Goal: Contribute content

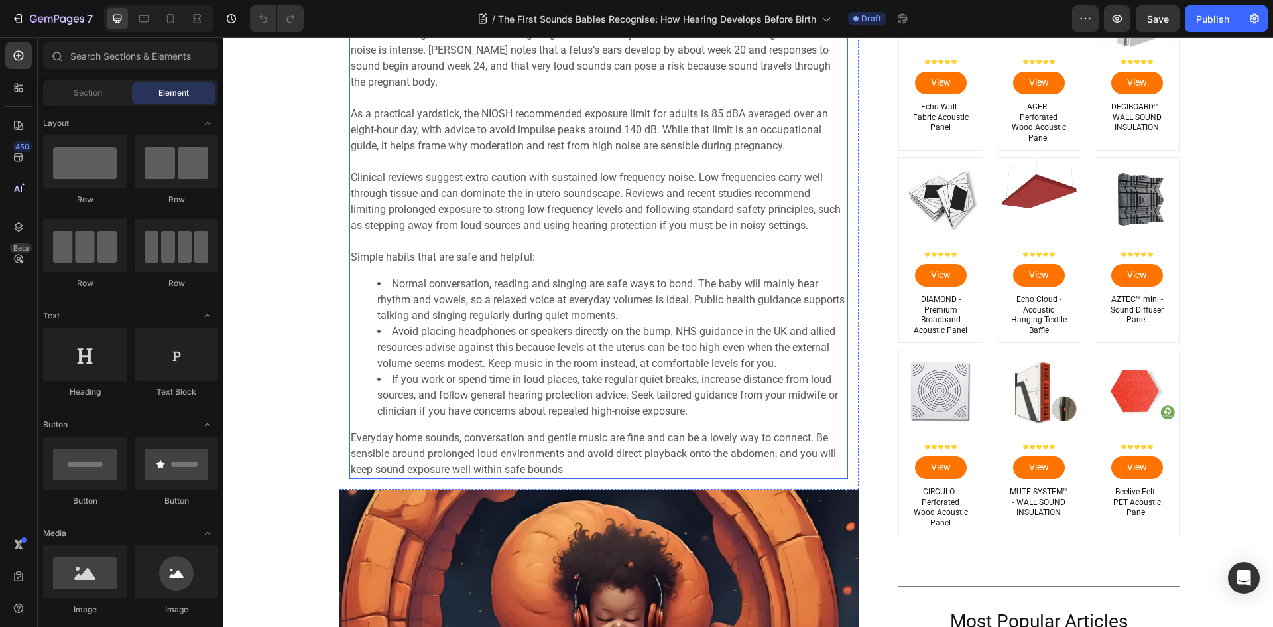
scroll to position [3780, 0]
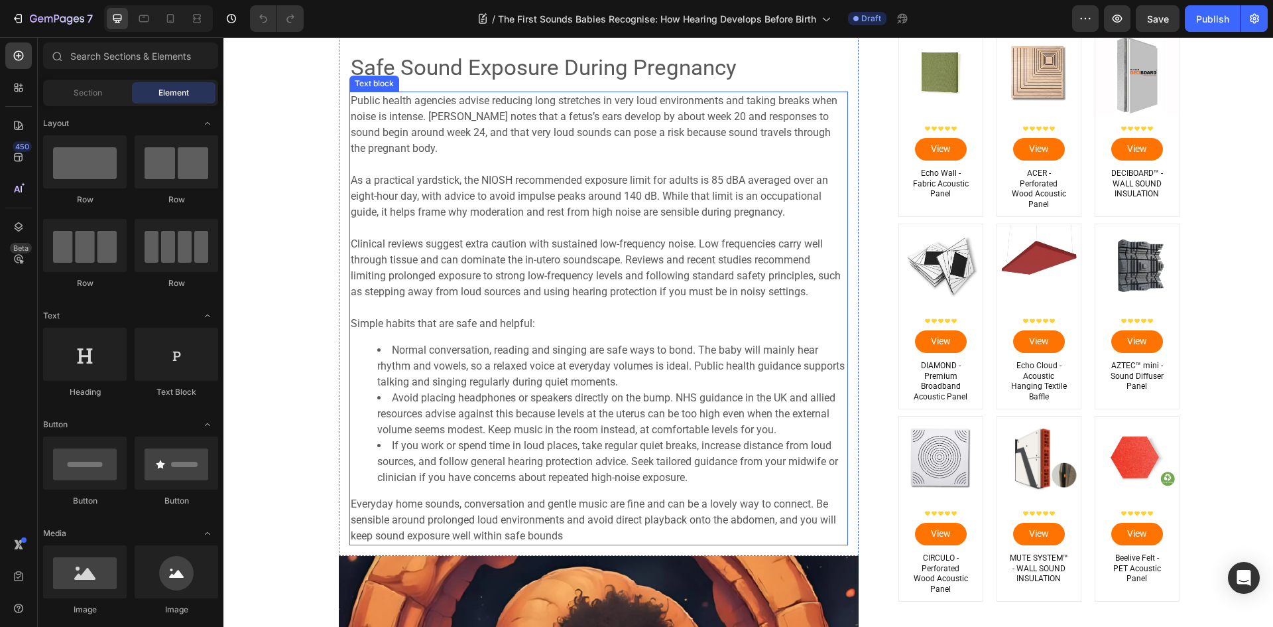
click at [429, 147] on p "Public health agencies advise reducing long stretches in very loud environments…" at bounding box center [599, 125] width 496 height 64
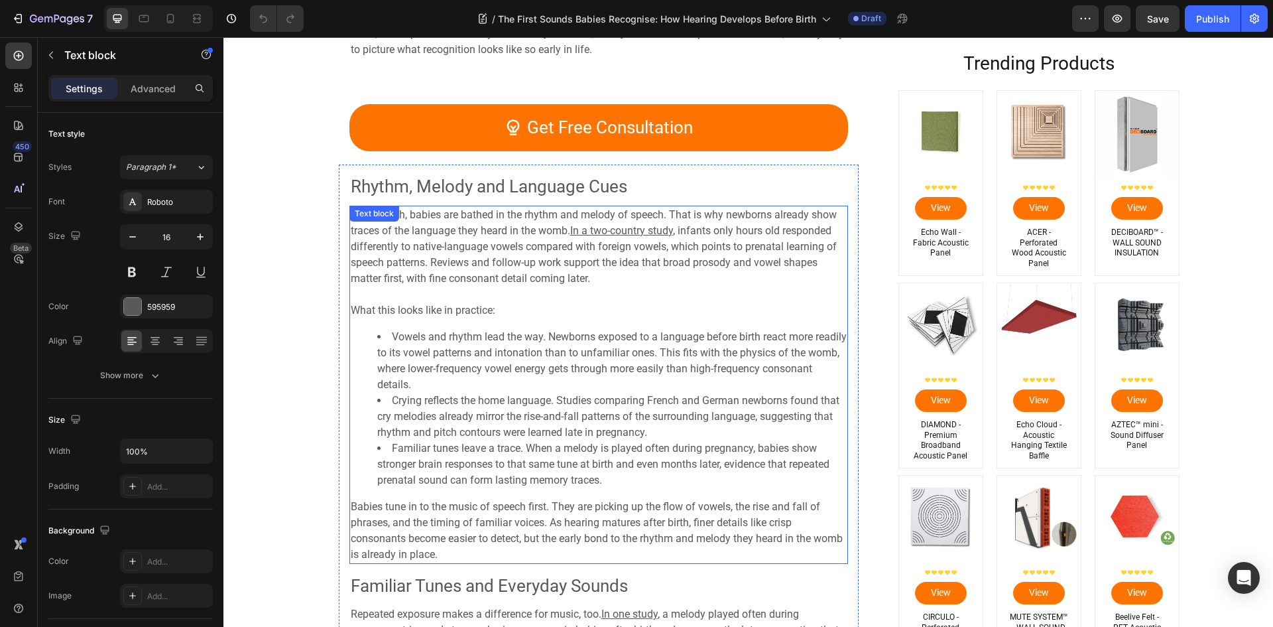
scroll to position [2122, 0]
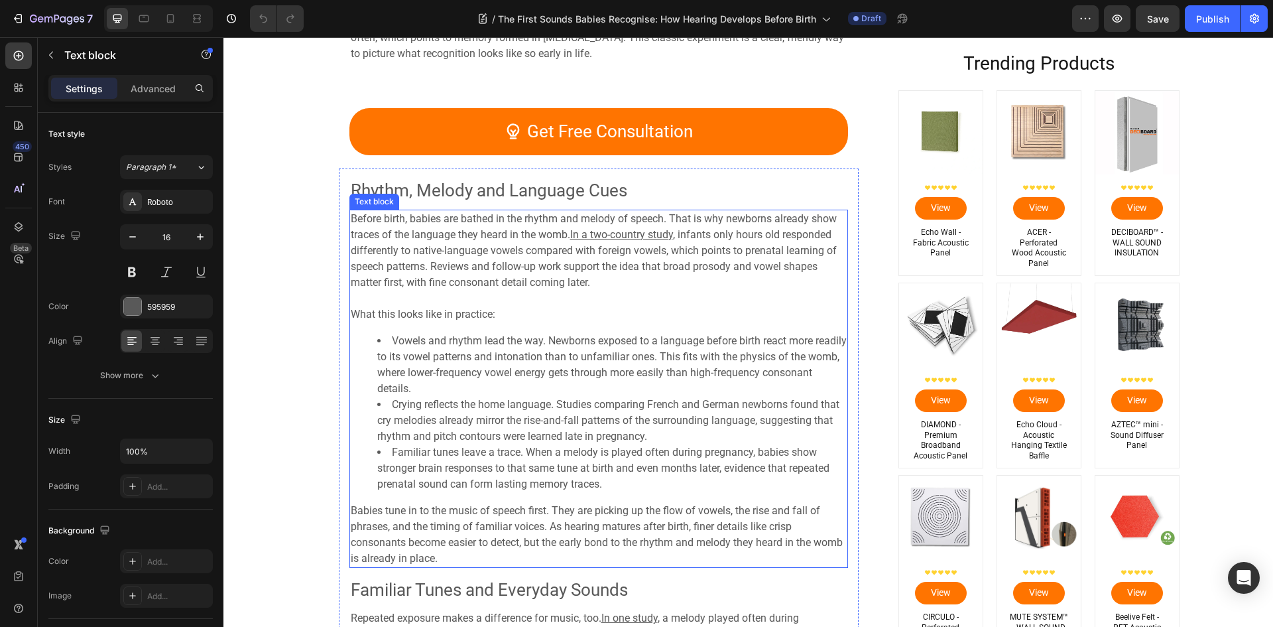
click at [455, 509] on span "Babies tune in to the music of speech first. They are picking up the flow of vo…" at bounding box center [597, 534] width 492 height 60
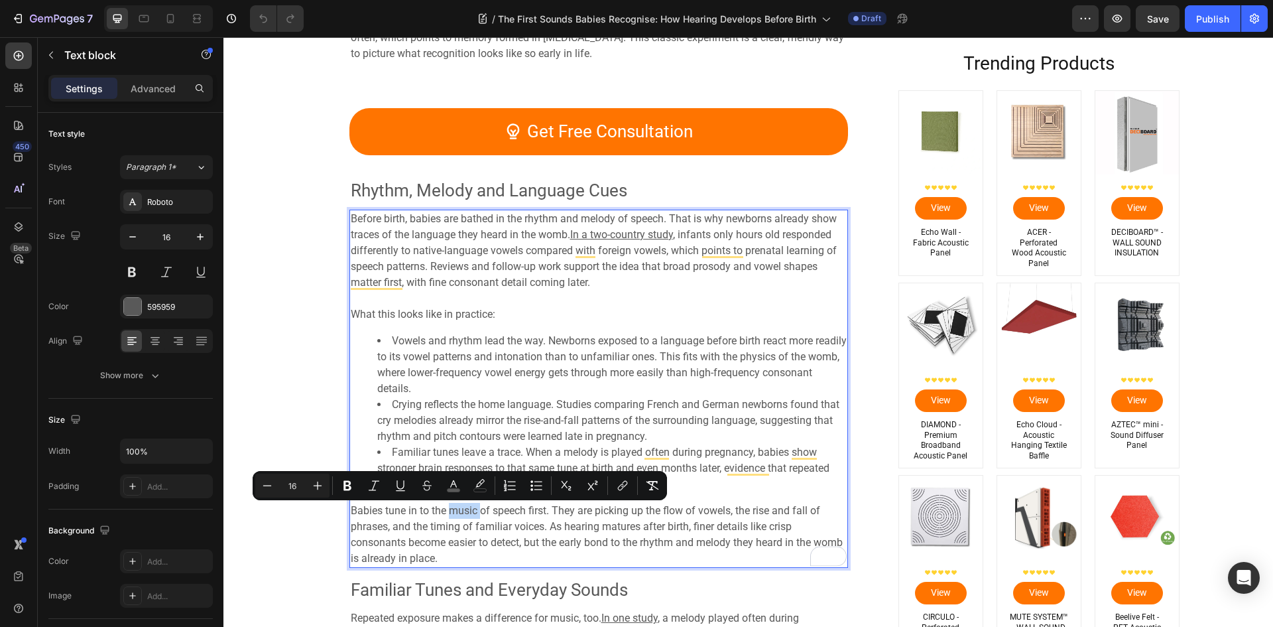
click at [468, 513] on span "Babies tune in to the music of speech first. They are picking up the flow of vo…" at bounding box center [597, 534] width 492 height 60
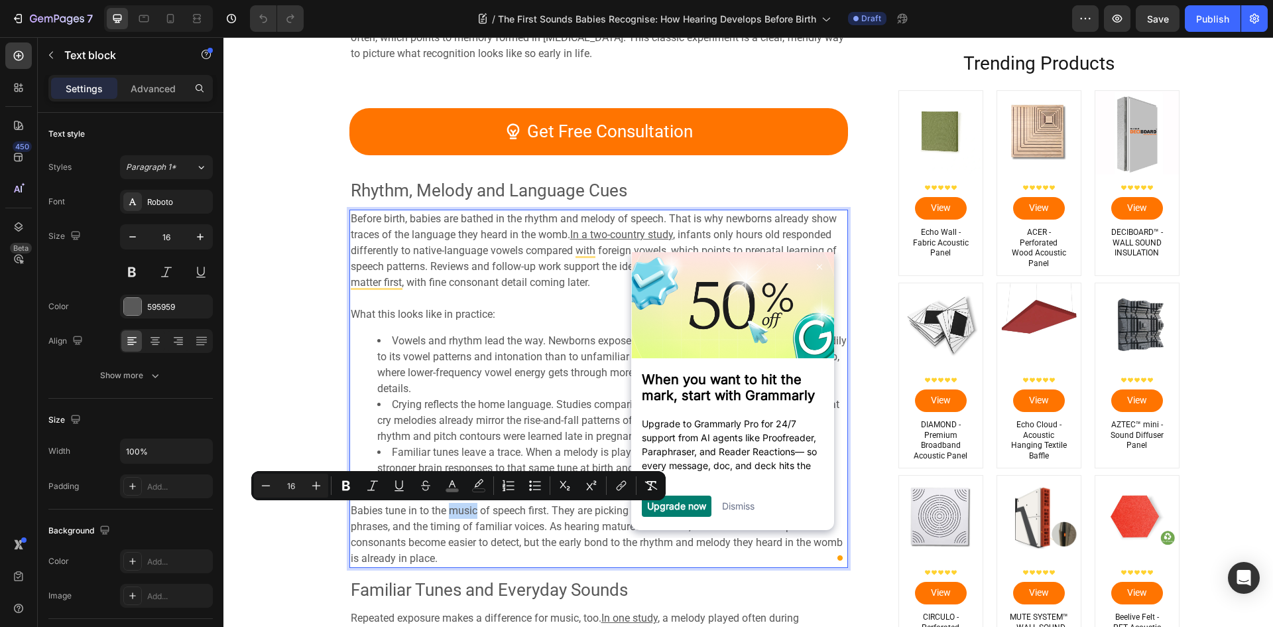
scroll to position [0, 0]
drag, startPoint x: 472, startPoint y: 514, endPoint x: 446, endPoint y: 515, distance: 25.9
click at [446, 515] on span "Babies tune in to the music of speech first. They are picking up the flow of vo…" at bounding box center [597, 534] width 492 height 60
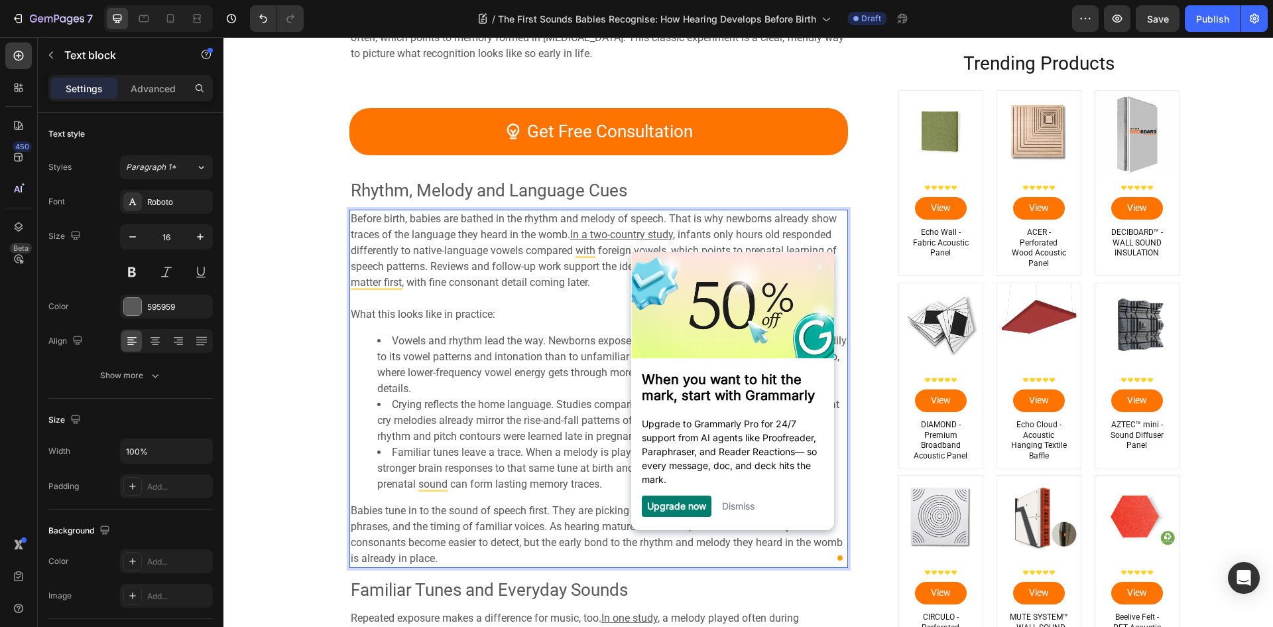
click at [466, 531] on span "Babies tune in to the sound of speech first. They are picking up the flow of vo…" at bounding box center [597, 534] width 492 height 60
click at [738, 511] on link "Dismiss" at bounding box center [738, 504] width 32 height 11
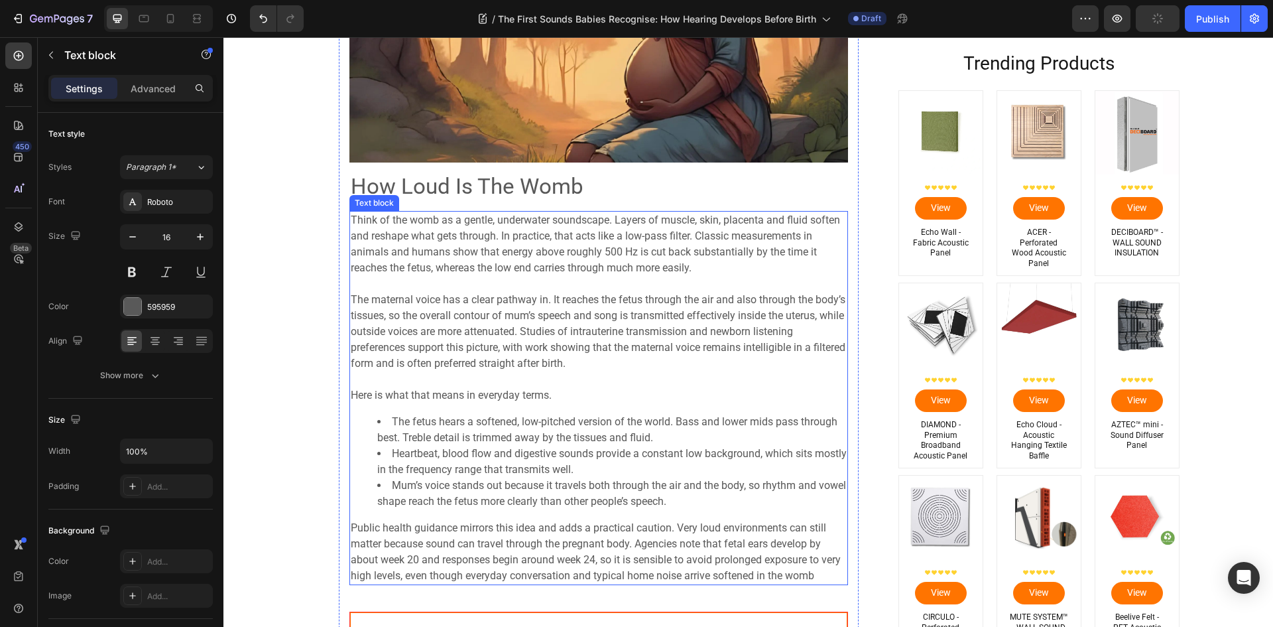
scroll to position [3117, 0]
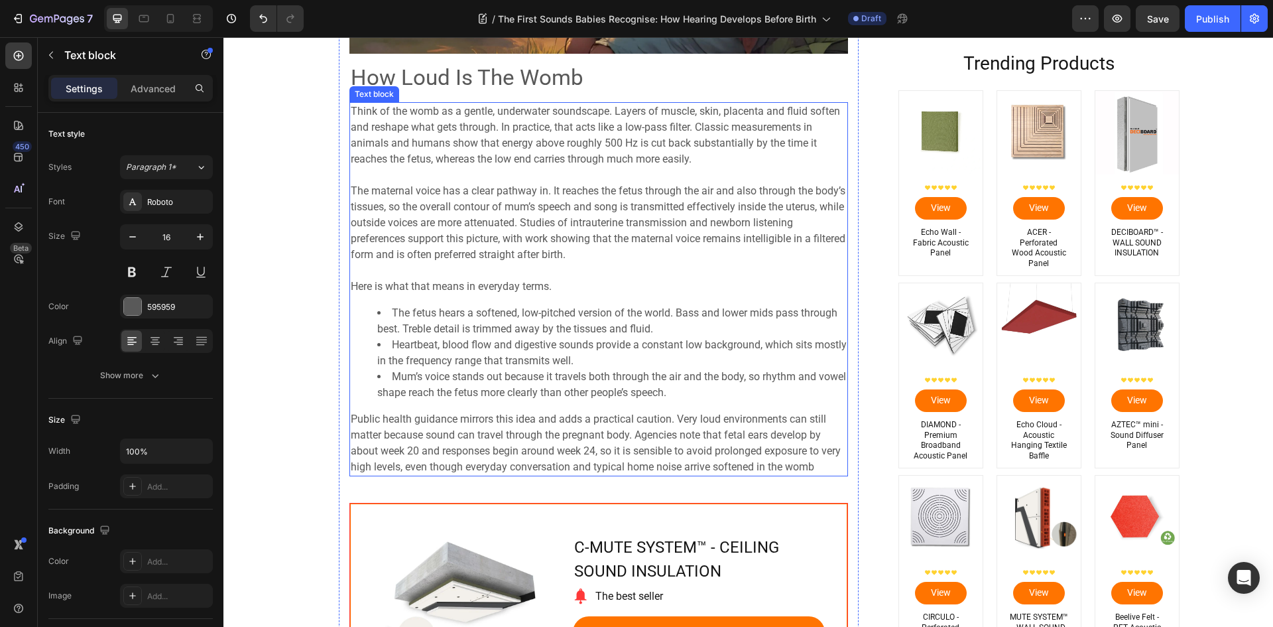
click at [434, 252] on span "The maternal voice has a clear pathway in. It reaches the fetus through the air…" at bounding box center [598, 222] width 495 height 76
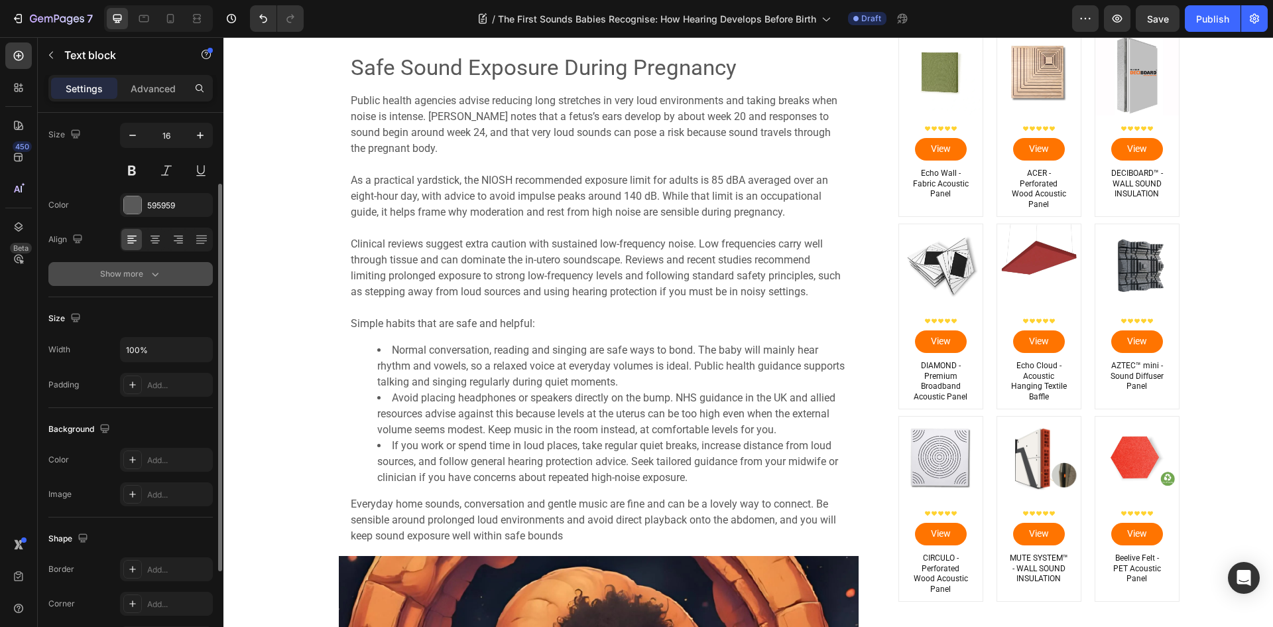
scroll to position [35, 0]
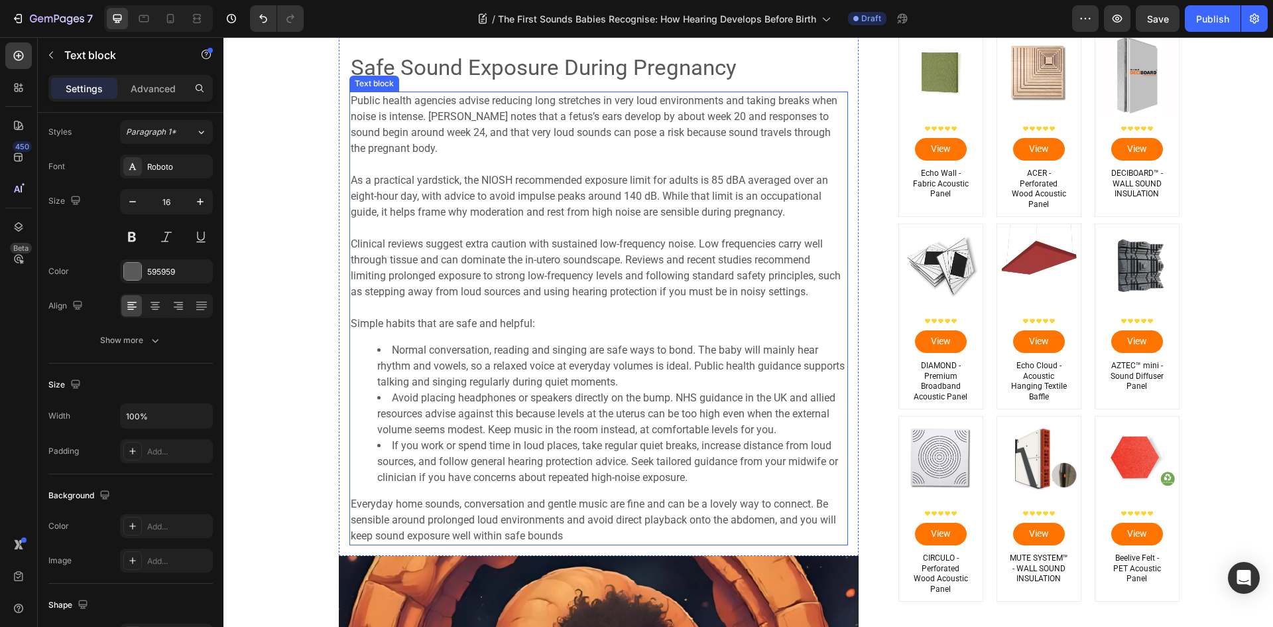
click at [437, 201] on span "As a practical yardstick, the NIOSH recommended exposure limit for adults is 85…" at bounding box center [590, 196] width 478 height 44
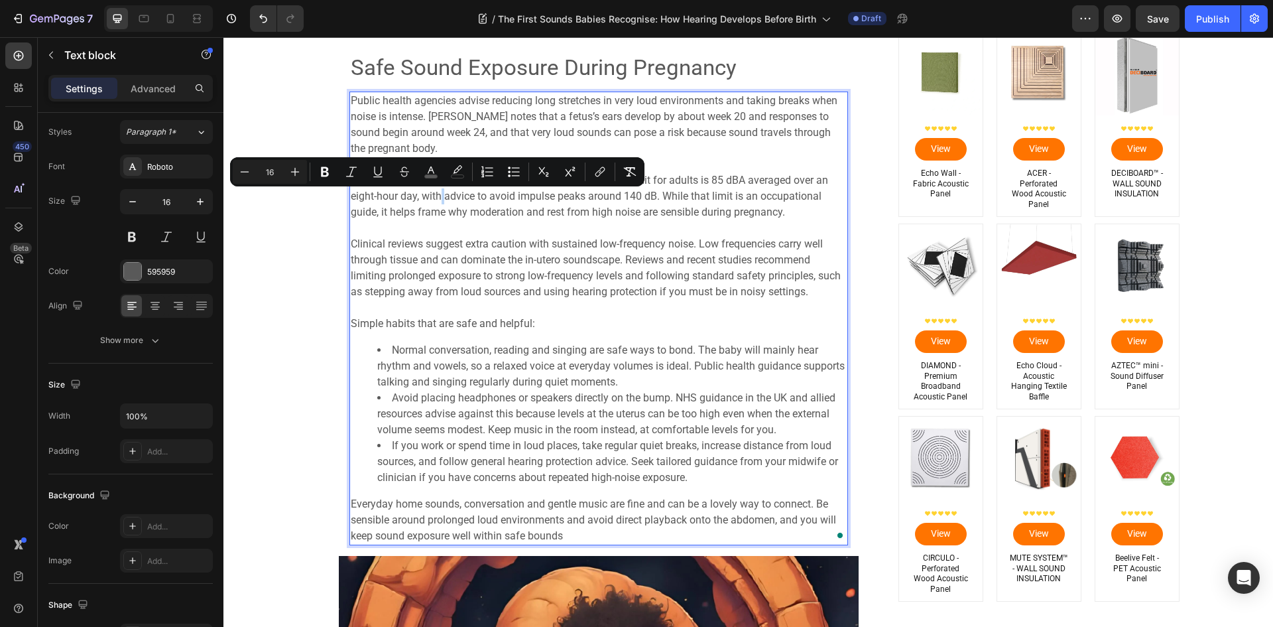
click at [433, 206] on p "As a practical yardstick, the NIOSH recommended exposure limit for adults is 85…" at bounding box center [599, 189] width 496 height 64
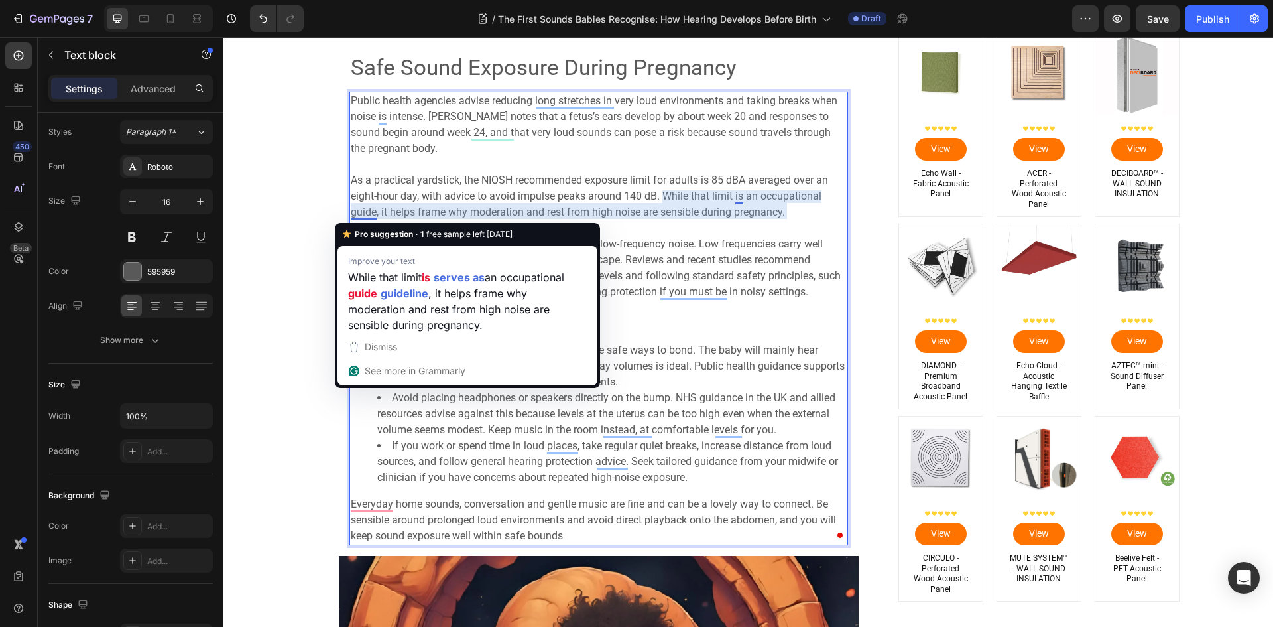
click at [359, 218] on span "As a practical yardstick, the NIOSH recommended exposure limit for adults is 85…" at bounding box center [590, 196] width 478 height 44
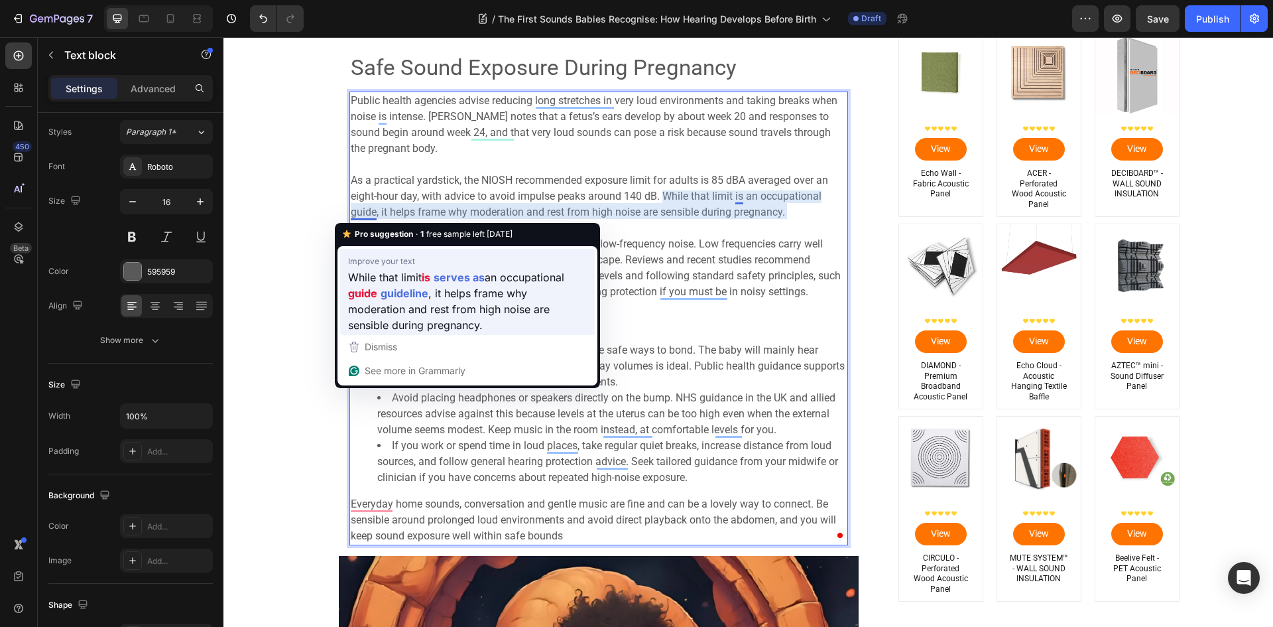
click at [391, 296] on strong "guideline" at bounding box center [405, 293] width 48 height 17
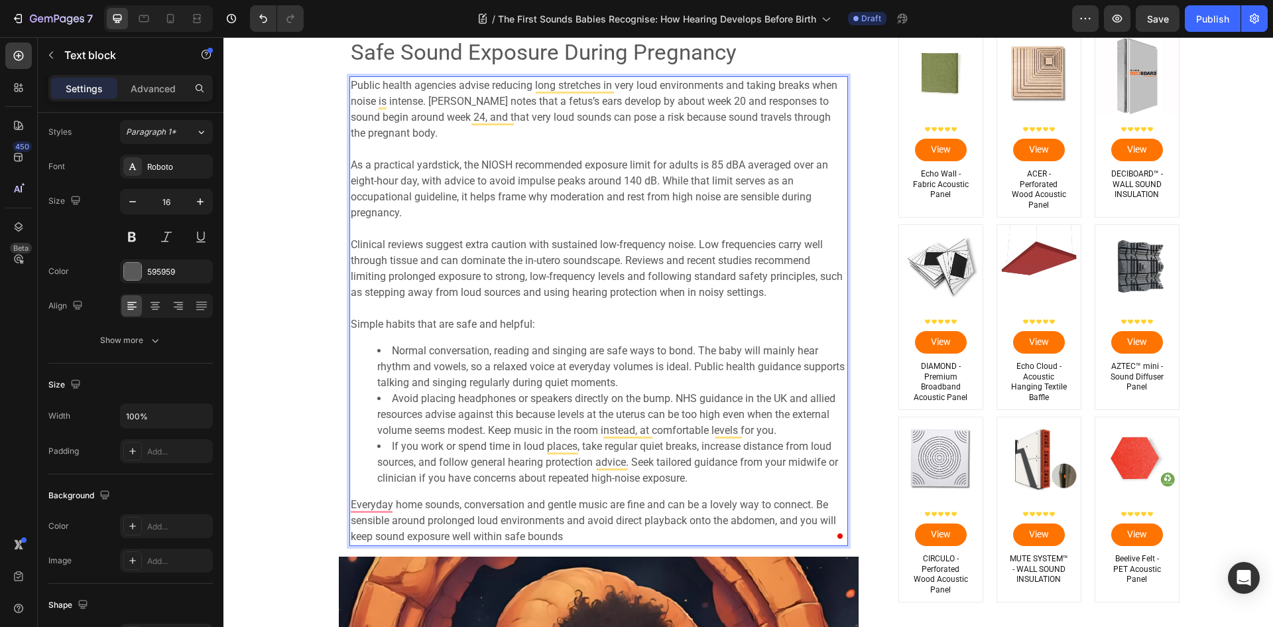
scroll to position [3780, 0]
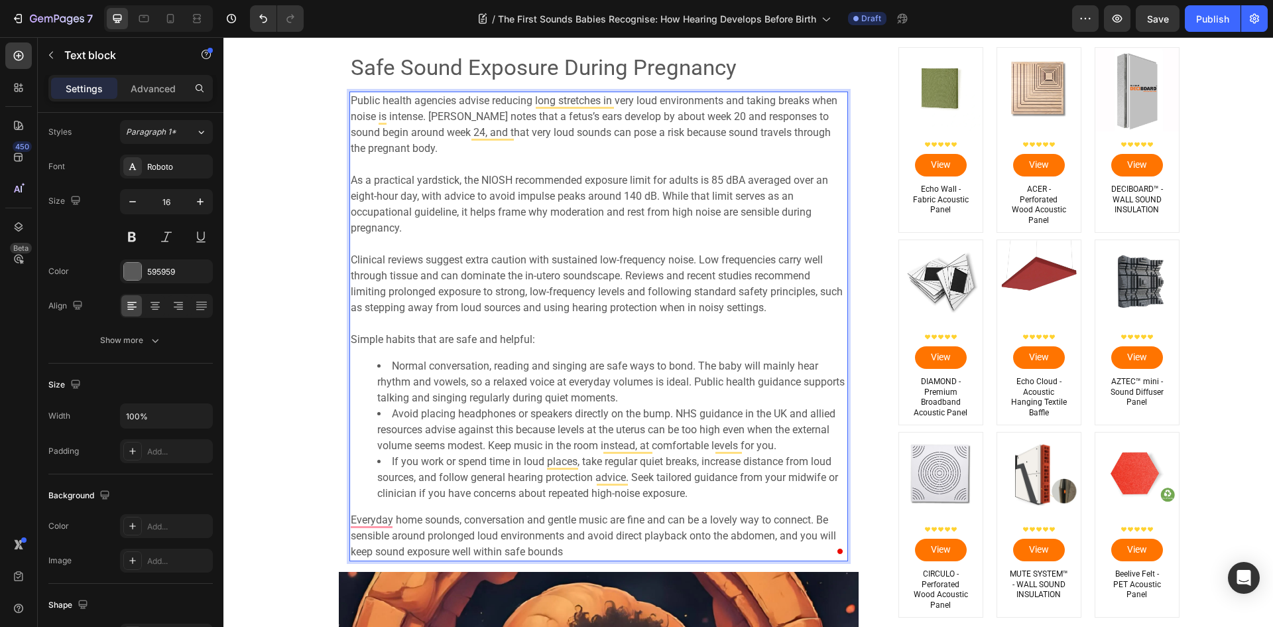
click at [424, 166] on p "As a practical yardstick, the NIOSH recommended exposure limit for adults is 85…" at bounding box center [599, 197] width 496 height 80
click at [509, 241] on p "Clinical reviews suggest extra caution with sustained low-frequency noise. Low …" at bounding box center [599, 284] width 496 height 96
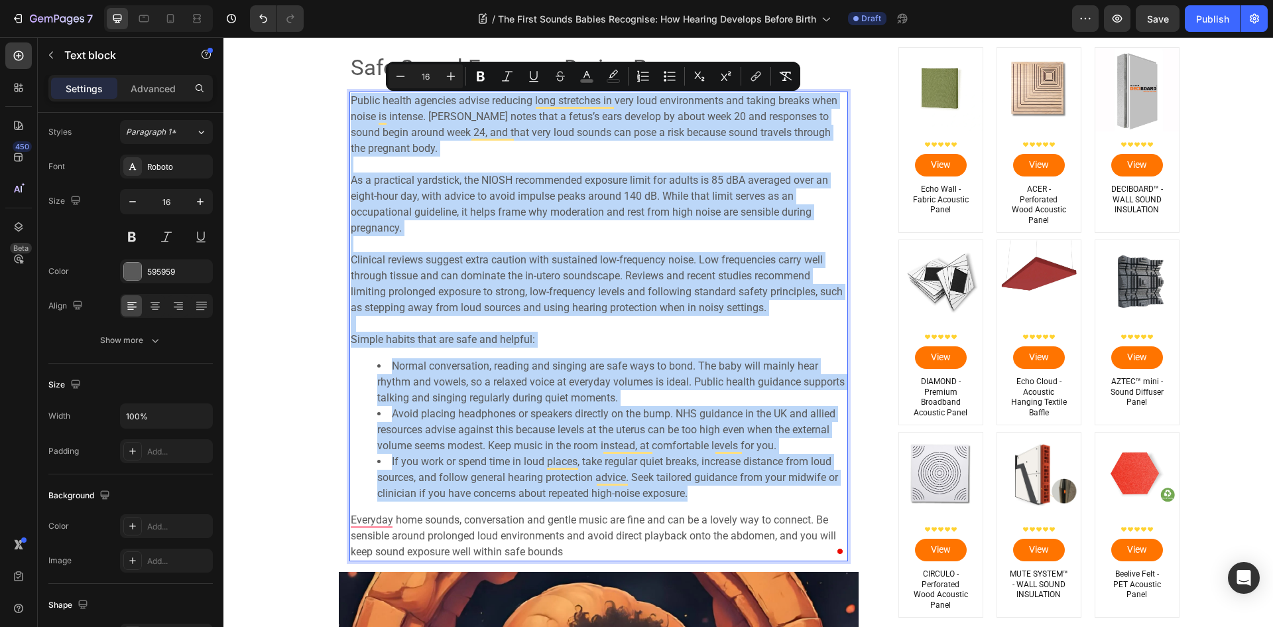
copy div "Public health agencies advise reducing long stretches in very loud environments…"
click at [478, 519] on span "Everyday home sounds, conversation and gentle music are fine and can be a lovel…" at bounding box center [593, 535] width 485 height 44
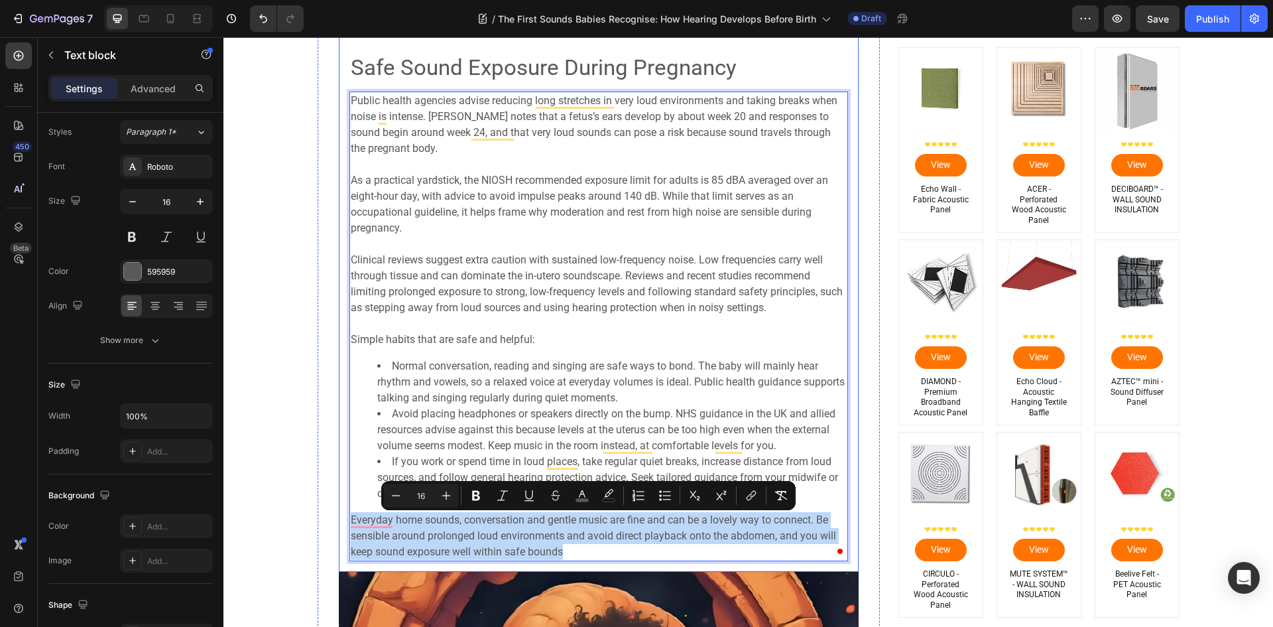
drag, startPoint x: 521, startPoint y: 552, endPoint x: 340, endPoint y: 526, distance: 183.7
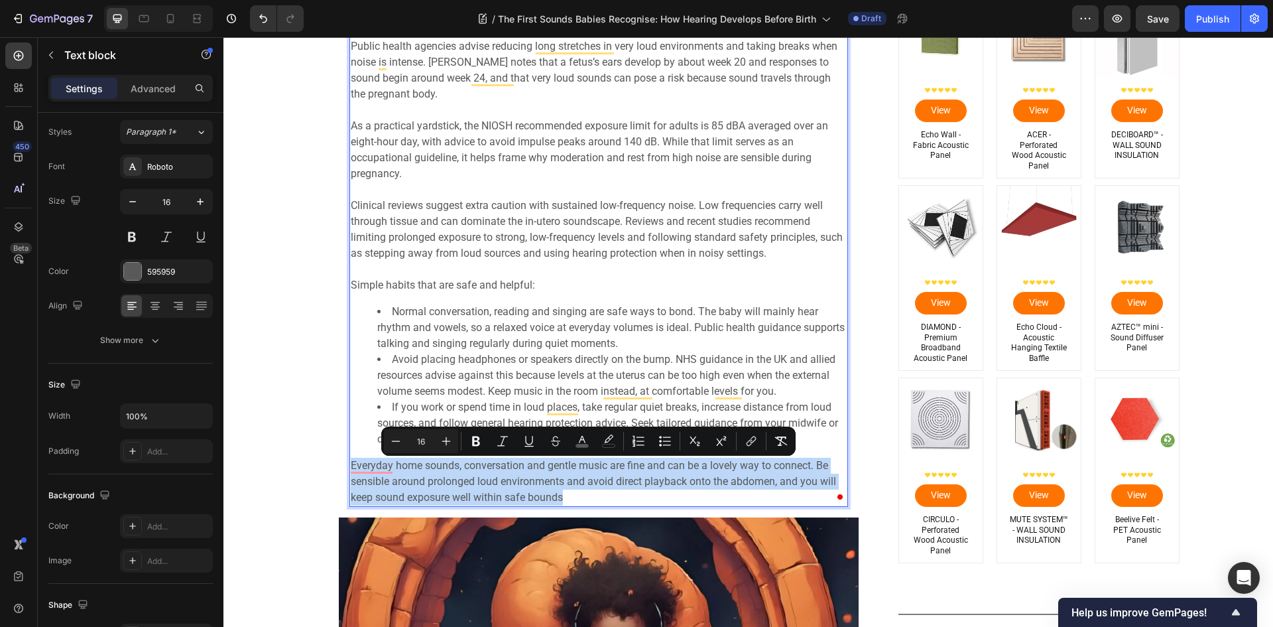
scroll to position [3847, 0]
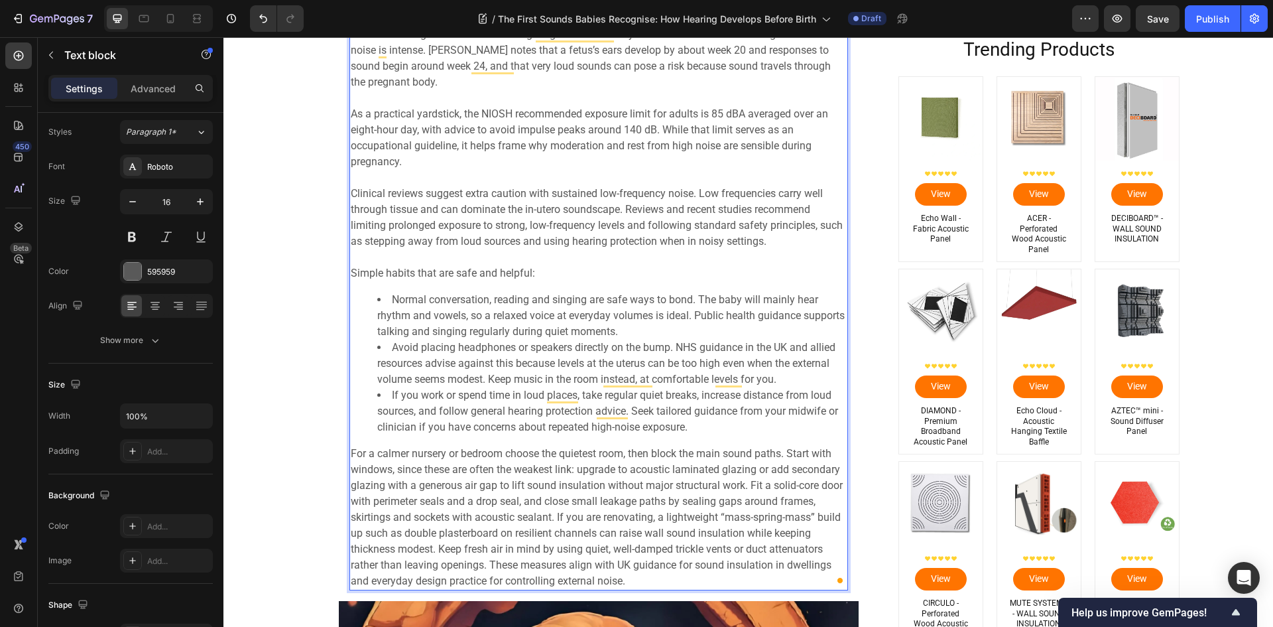
click at [588, 485] on span "For a calmer nursery or bedroom choose the quietest room, then block the main s…" at bounding box center [597, 517] width 492 height 140
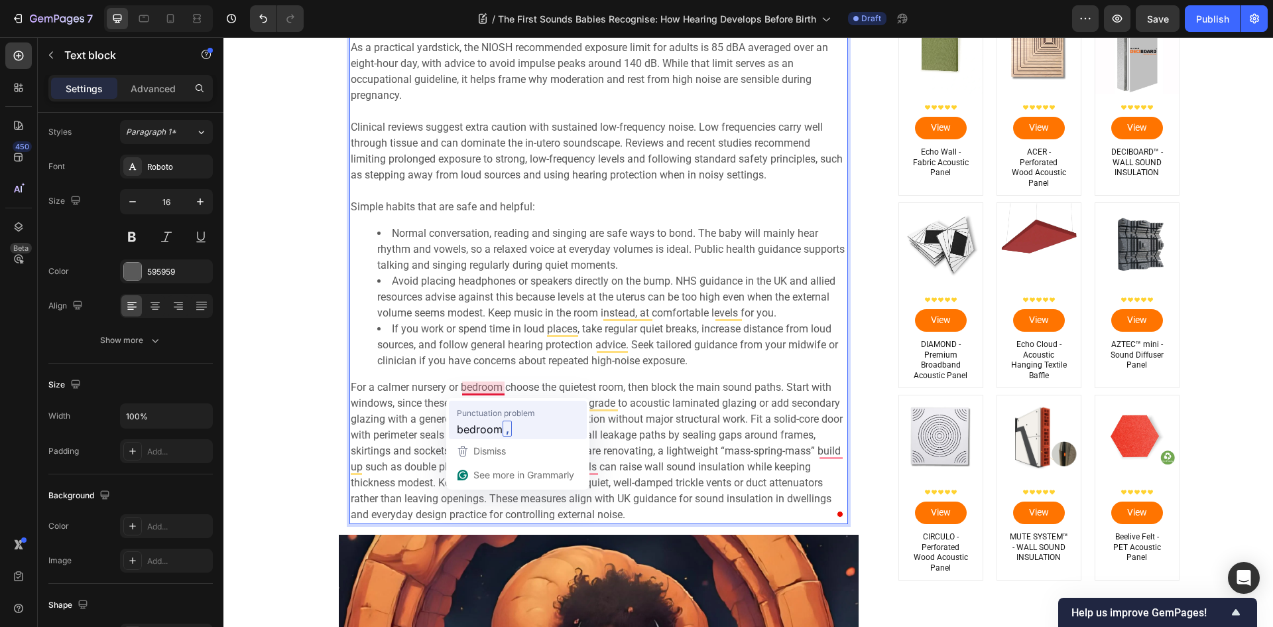
click at [487, 430] on span "bedroom" at bounding box center [480, 428] width 46 height 17
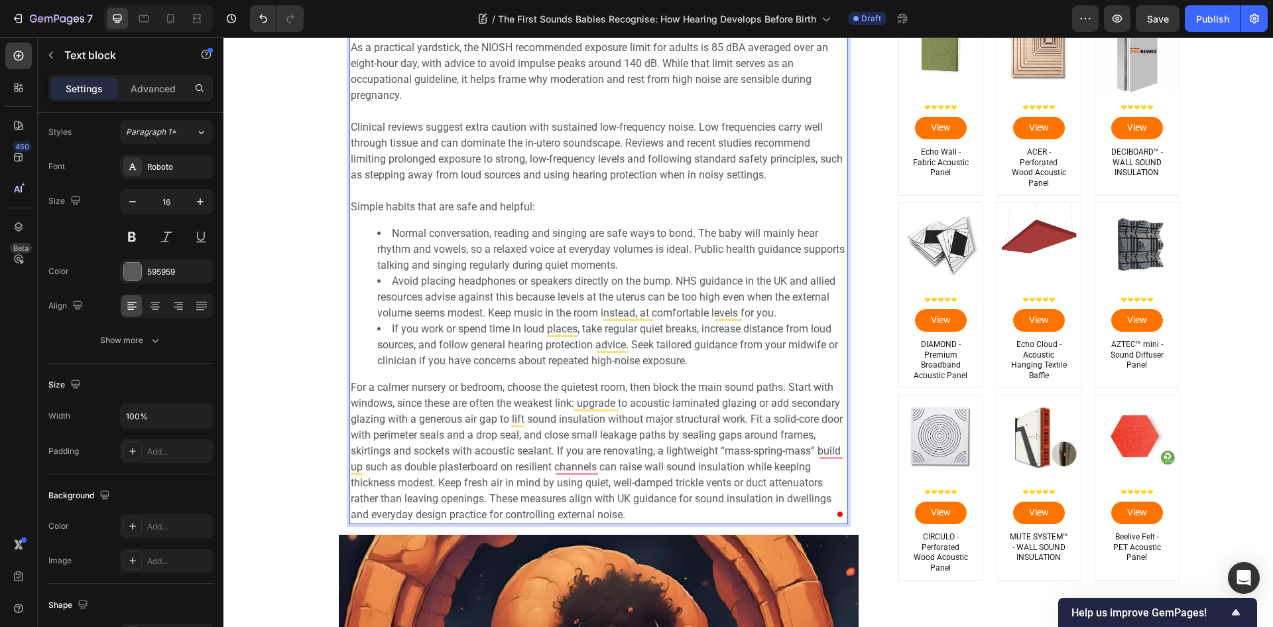
click at [746, 420] on span "For a calmer nursery or bedroom, choose the quietest room, then block the main …" at bounding box center [597, 451] width 492 height 140
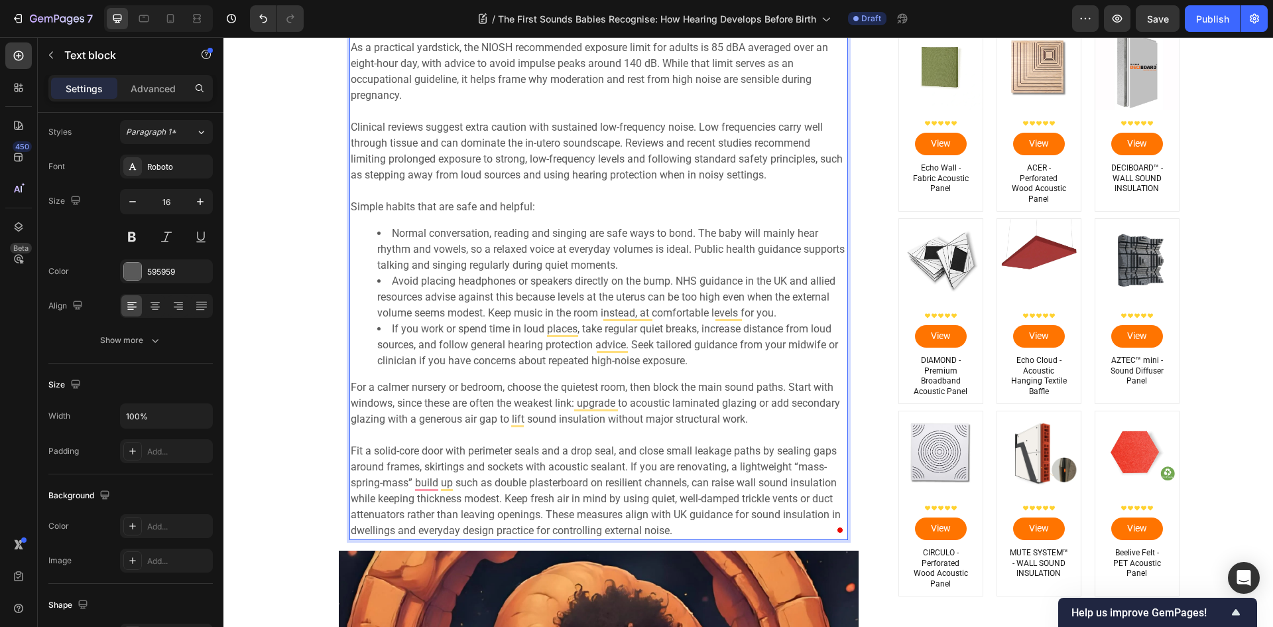
click at [502, 500] on span "Fit a solid-core door with perimeter seals and a drop seal, and close small lea…" at bounding box center [596, 490] width 490 height 92
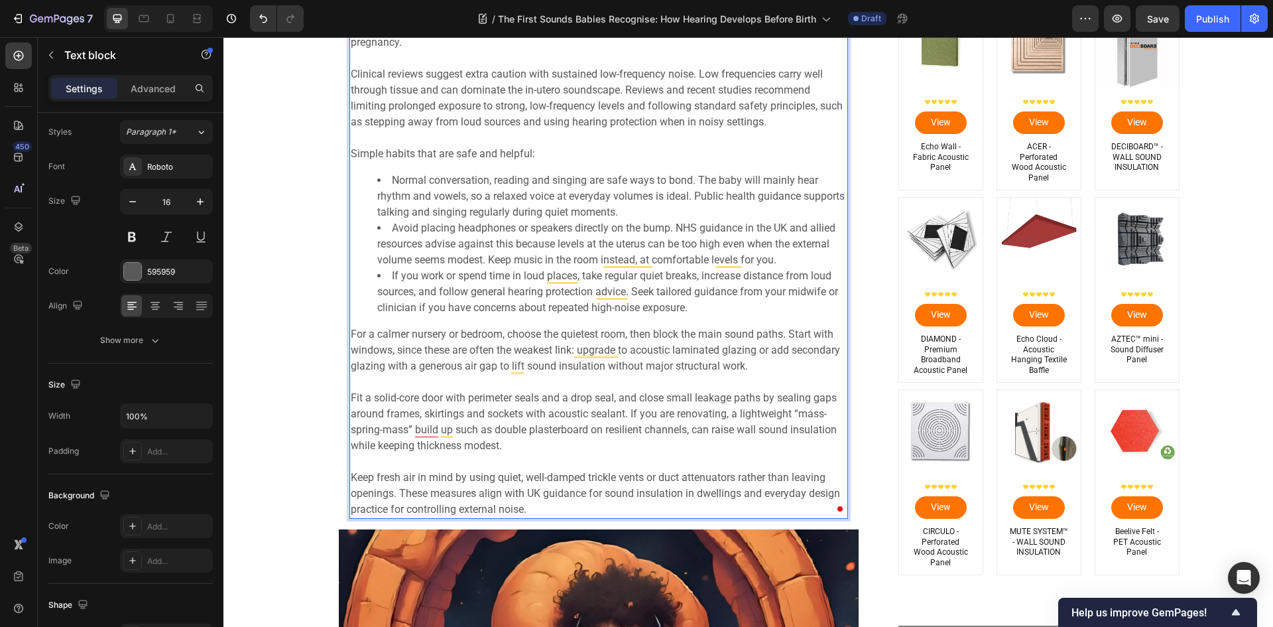
scroll to position [3979, 0]
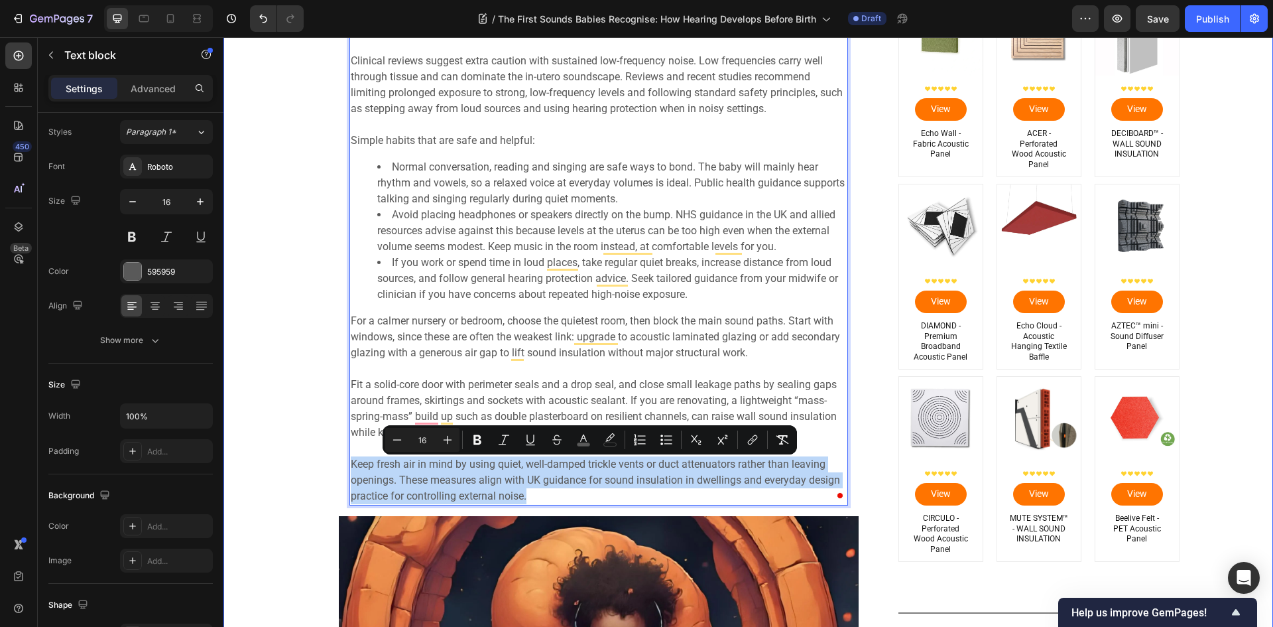
drag, startPoint x: 525, startPoint y: 498, endPoint x: 311, endPoint y: 460, distance: 217.0
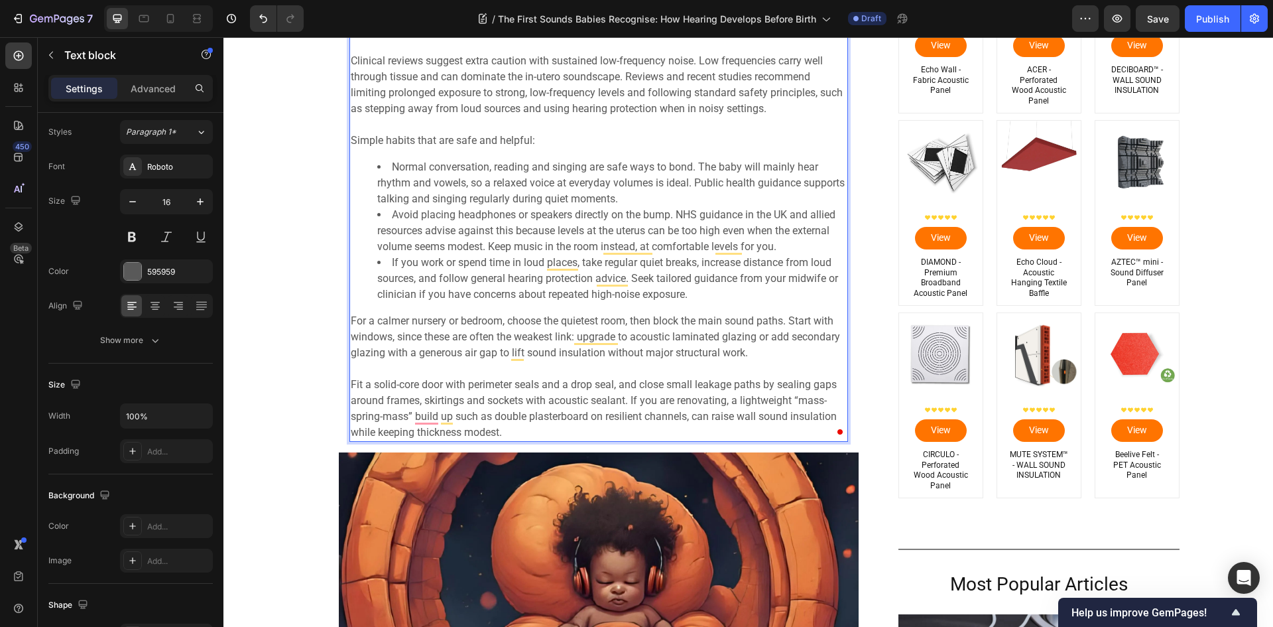
click at [791, 409] on span "Fit a solid-core door with perimeter seals and a drop seal, and close small lea…" at bounding box center [594, 408] width 486 height 60
click at [566, 418] on span "Fit a solid-core door with perimeter seals and a drop seal, and close small lea…" at bounding box center [594, 408] width 486 height 60
click at [496, 428] on p "Fit a solid-core door with perimeter seals and a drop seal, and close small lea…" at bounding box center [599, 409] width 496 height 64
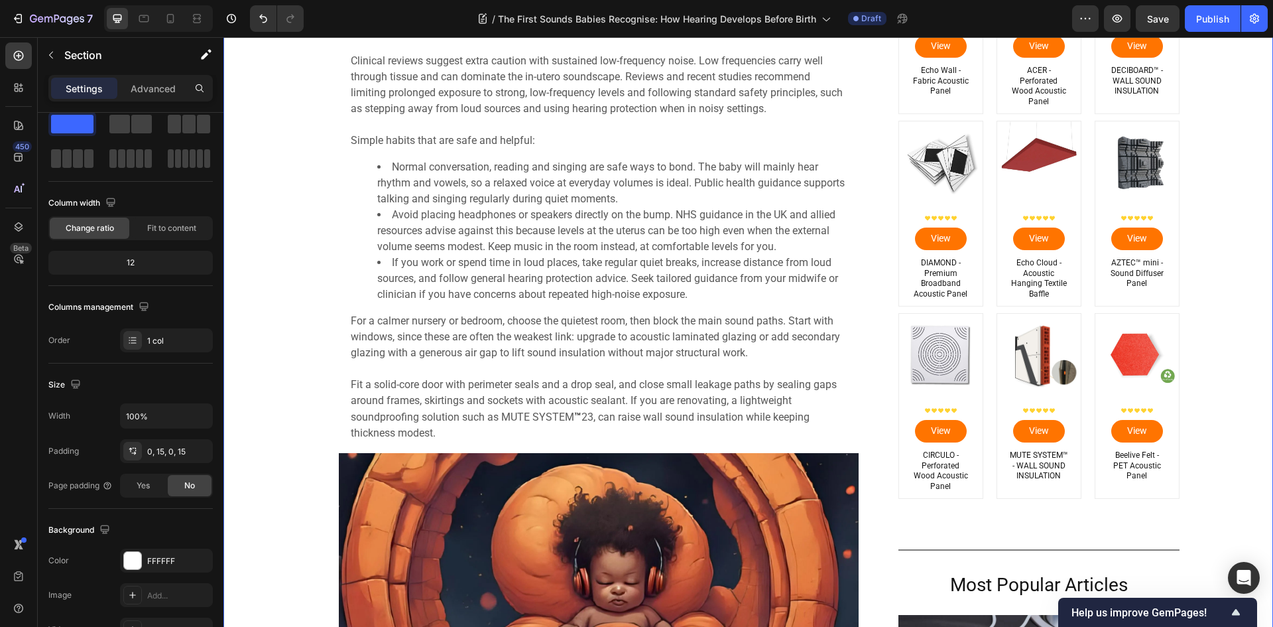
scroll to position [0, 0]
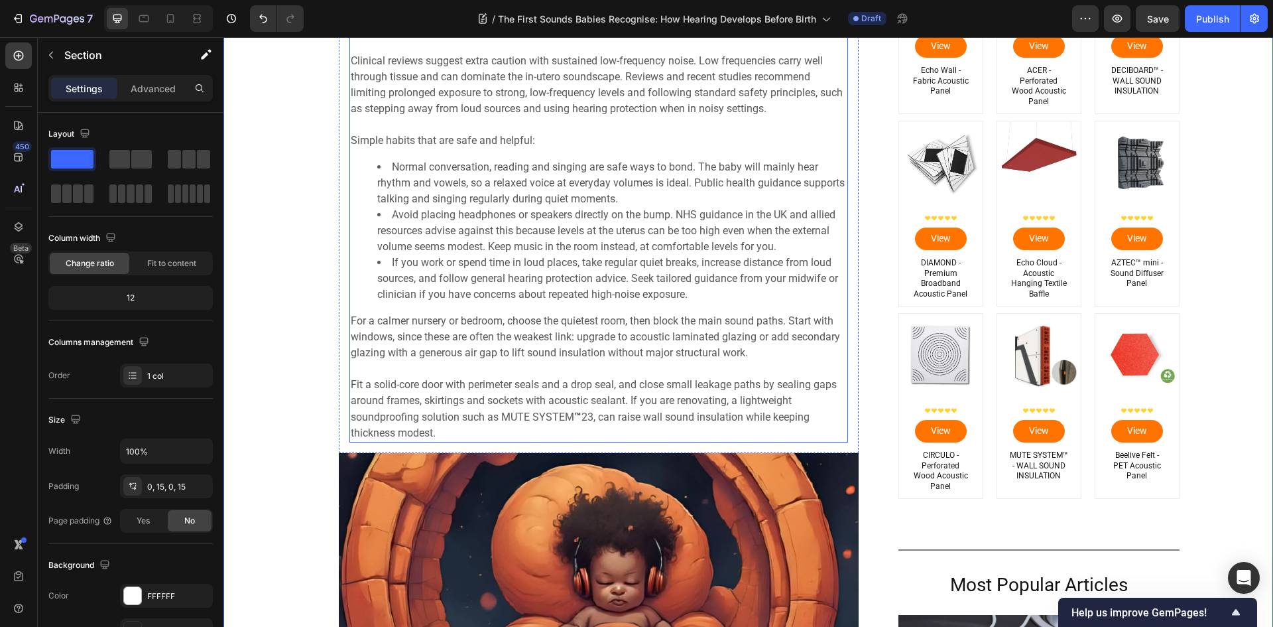
click at [614, 375] on p "Rich Text Editor. Editing area: main" at bounding box center [599, 369] width 496 height 16
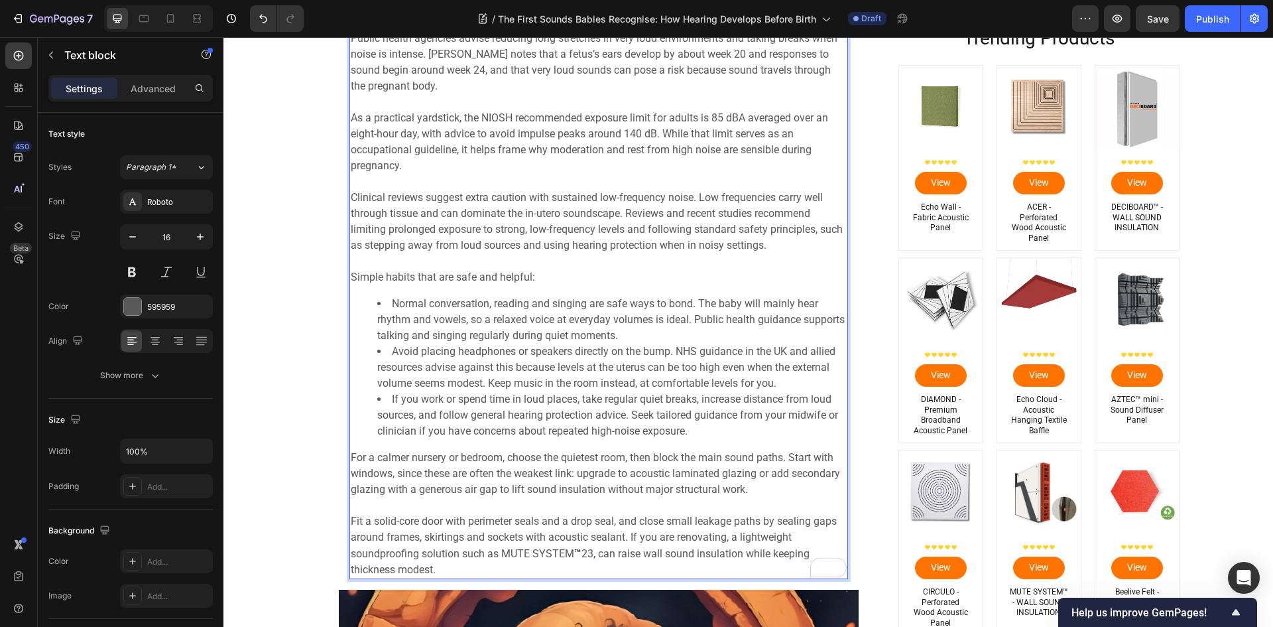
scroll to position [3950, 0]
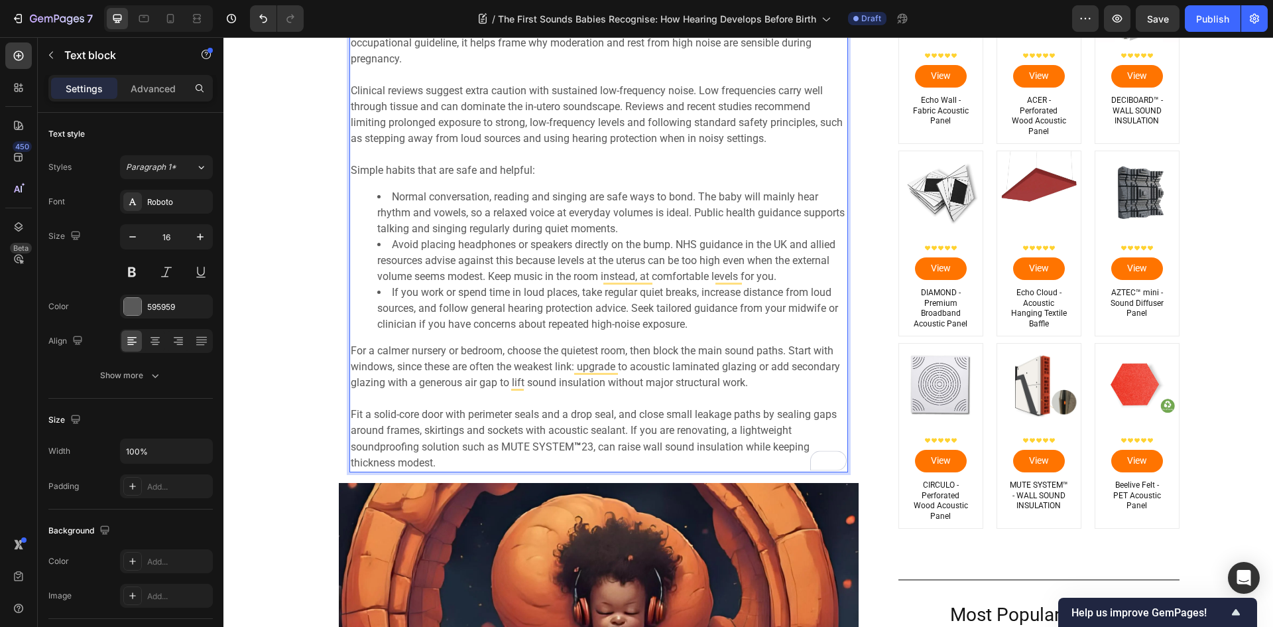
click at [460, 374] on span "For a calmer nursery or bedroom, choose the quietest room, then block the main …" at bounding box center [595, 366] width 489 height 44
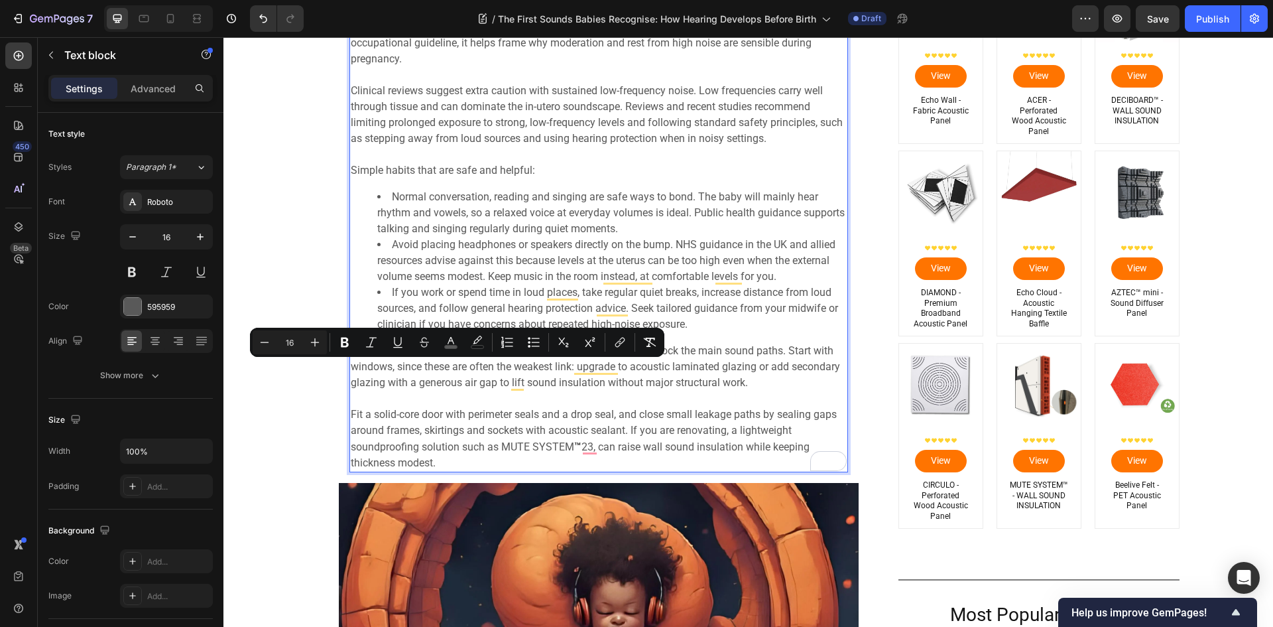
click at [437, 360] on p "For a calmer nursery or bedroom, choose the quietest room, then block the main …" at bounding box center [599, 367] width 496 height 48
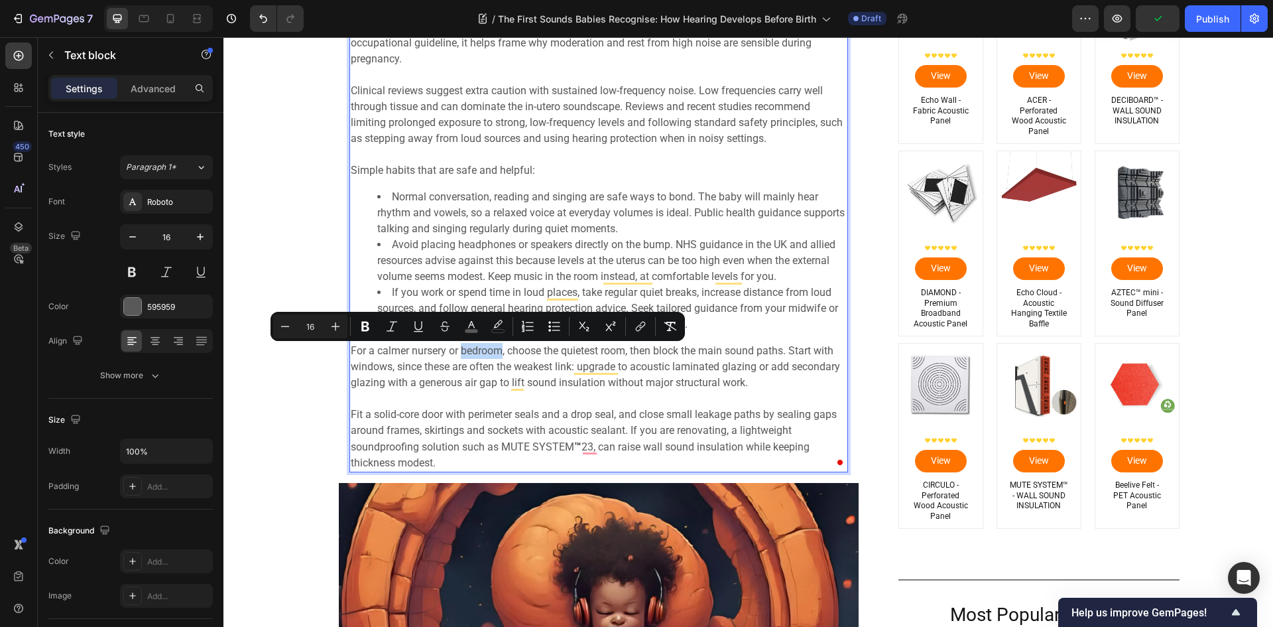
drag, startPoint x: 458, startPoint y: 355, endPoint x: 500, endPoint y: 355, distance: 41.8
click at [500, 355] on span "For a calmer nursery or bedroom, choose the quietest room, then block the main …" at bounding box center [595, 366] width 489 height 44
click at [641, 325] on icon "Editor contextual toolbar" at bounding box center [639, 328] width 6 height 7
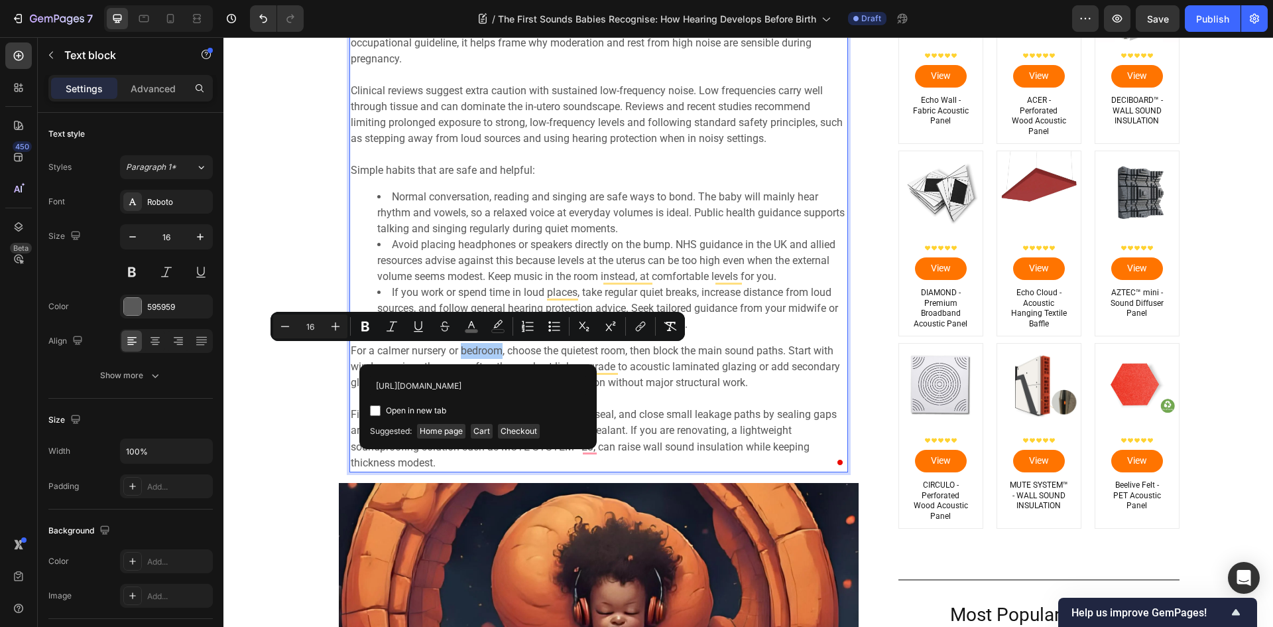
scroll to position [0, 228]
drag, startPoint x: 453, startPoint y: 400, endPoint x: 426, endPoint y: 410, distance: 29.0
click at [427, 409] on div "[URL][DOMAIN_NAME] Open in new tab" at bounding box center [478, 397] width 216 height 44
type input "[URL][DOMAIN_NAME]"
click at [493, 403] on div "Open in new tab" at bounding box center [478, 411] width 216 height 16
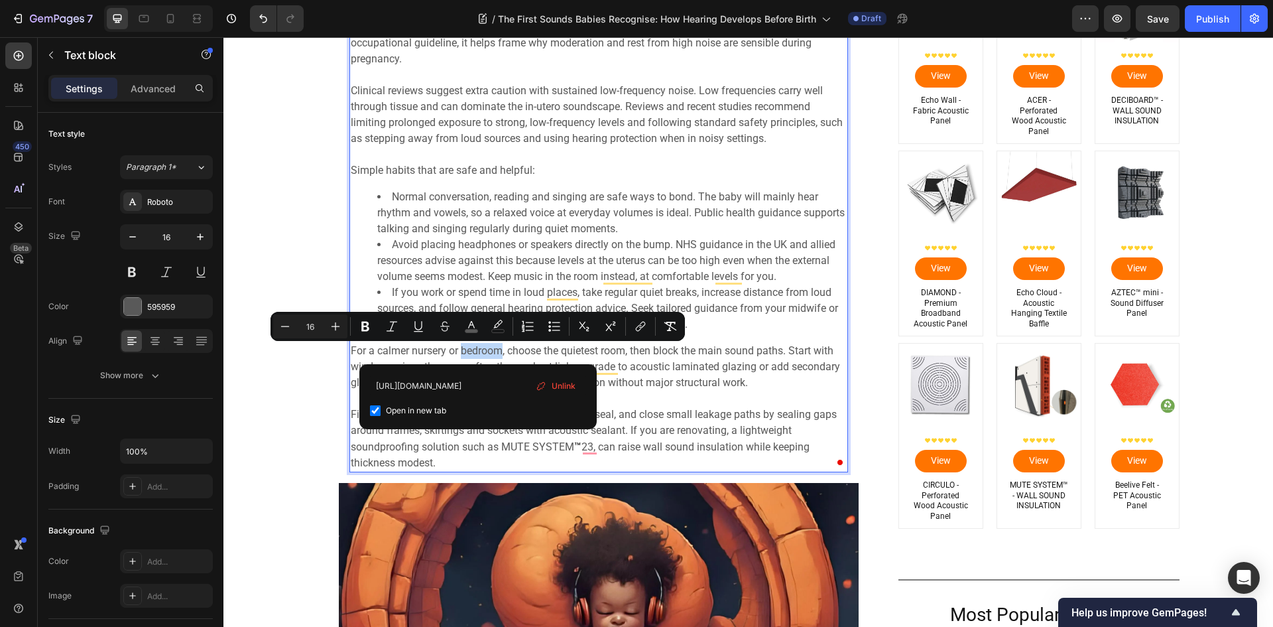
checkbox input "true"
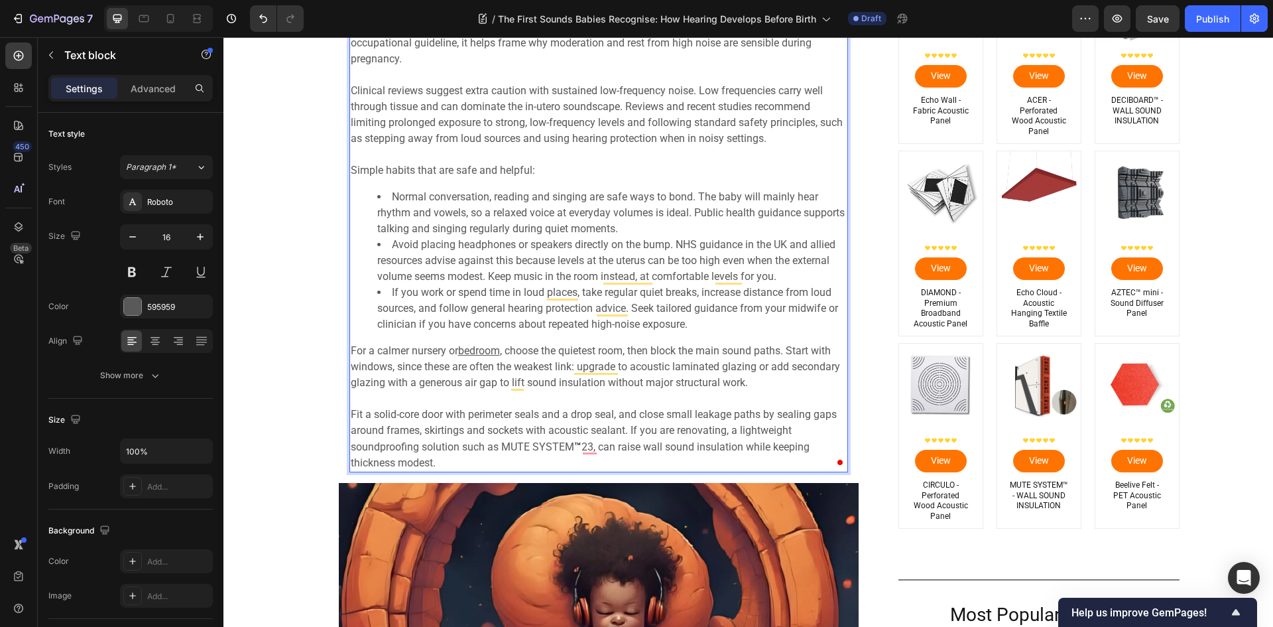
click at [706, 375] on p "For a calmer nursery or bedroom , choose the quietest room, then block the main…" at bounding box center [599, 367] width 496 height 48
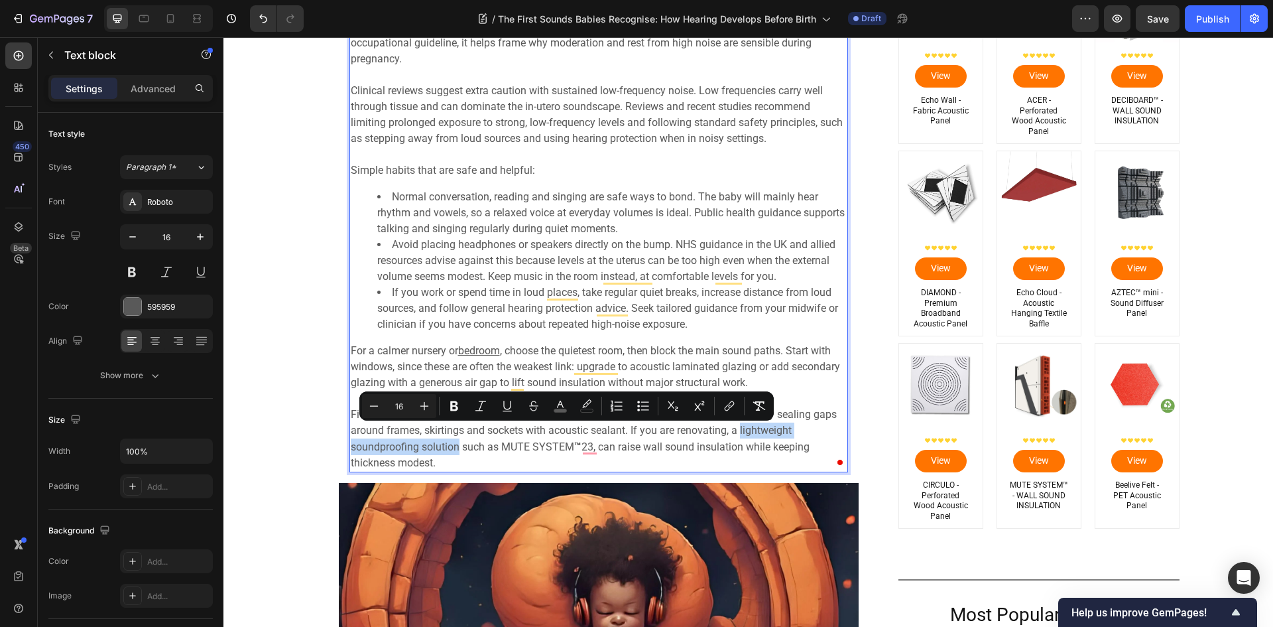
drag, startPoint x: 737, startPoint y: 432, endPoint x: 454, endPoint y: 448, distance: 283.0
click at [454, 448] on span "Fit a solid-core door with perimeter seals and a drop seal, and close small lea…" at bounding box center [594, 430] width 486 height 45
click at [736, 402] on button "link" at bounding box center [730, 406] width 24 height 24
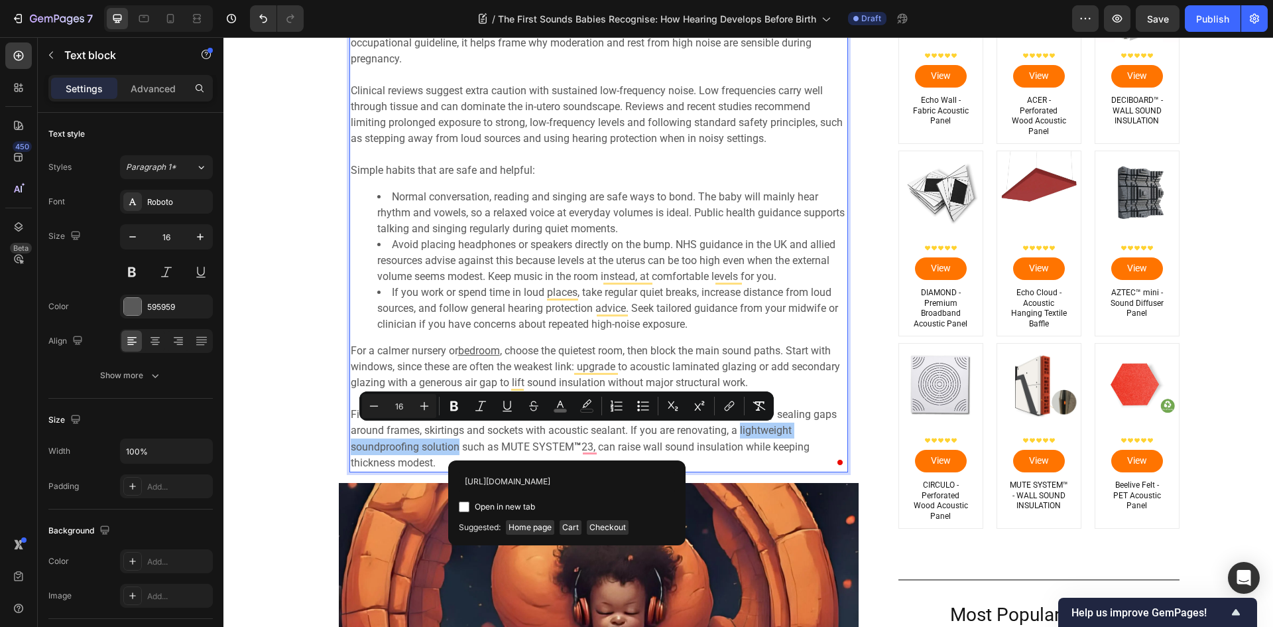
scroll to position [0, 111]
type input "[URL][DOMAIN_NAME]"
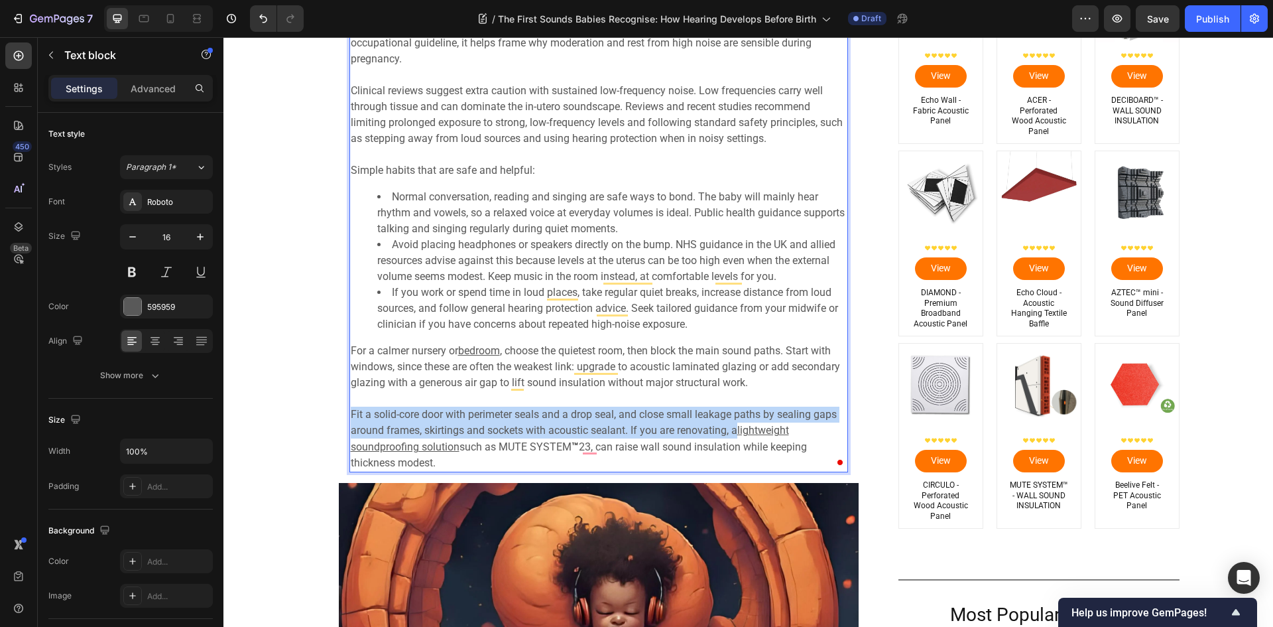
drag, startPoint x: 749, startPoint y: 428, endPoint x: 394, endPoint y: 449, distance: 355.4
click at [394, 447] on u "lightweight soundproofing solution" at bounding box center [570, 438] width 438 height 29
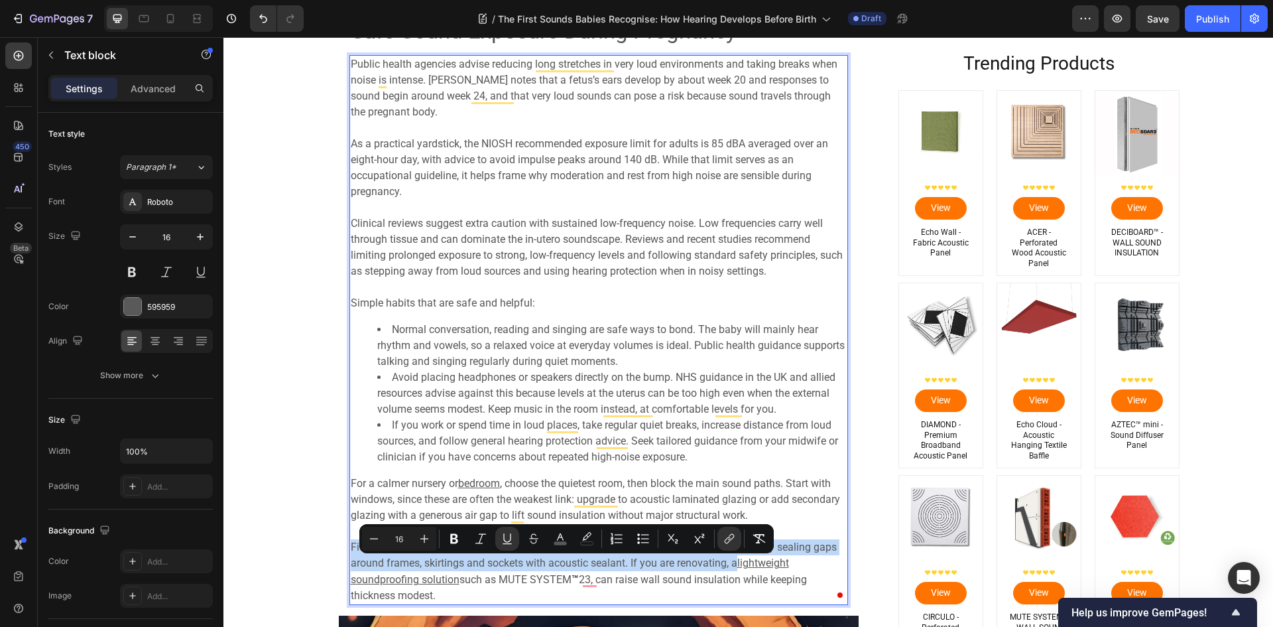
scroll to position [3883, 0]
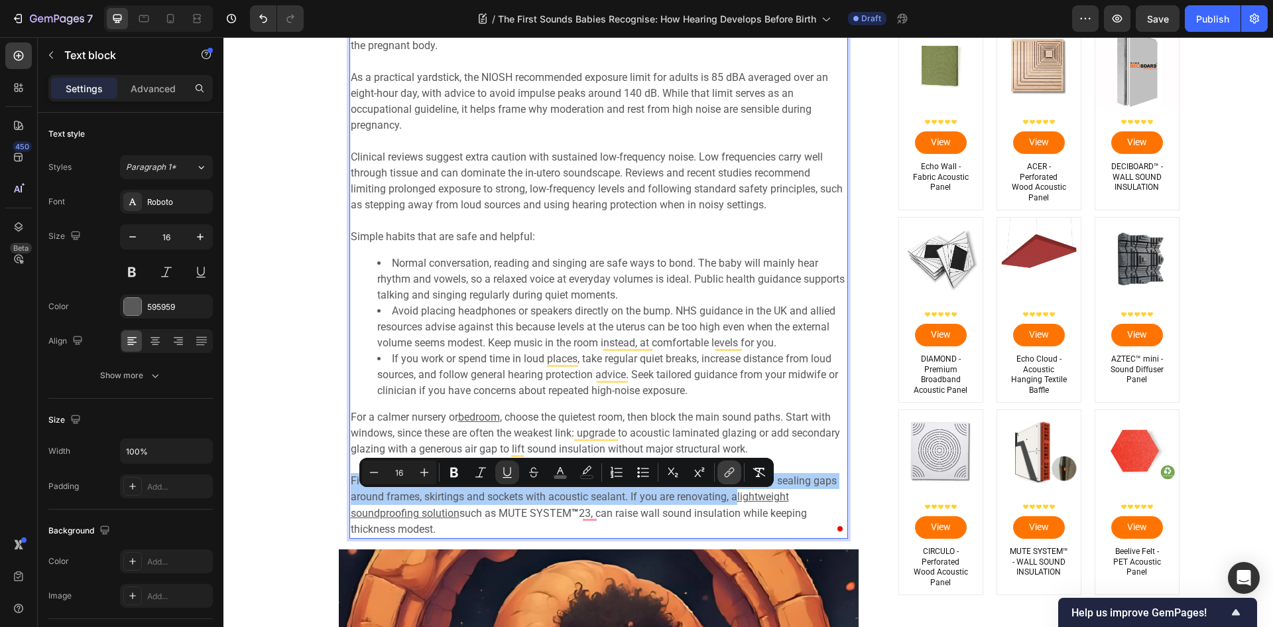
click at [729, 474] on icon "Editor contextual toolbar" at bounding box center [729, 472] width 13 height 13
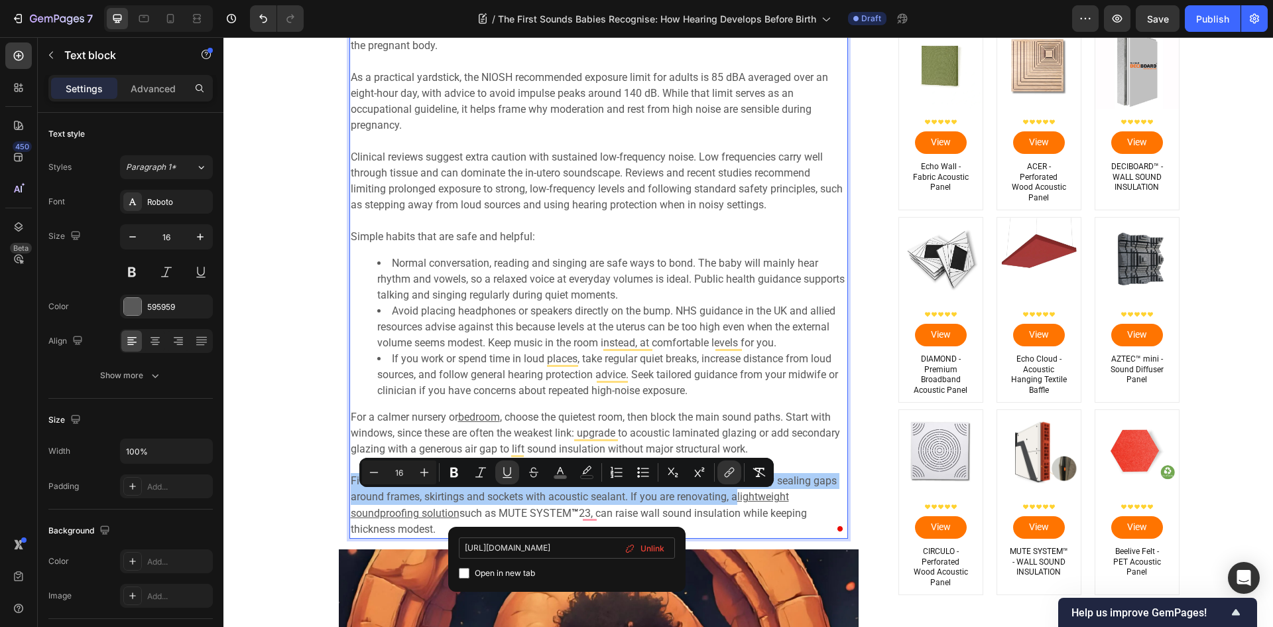
click at [558, 541] on input "[URL][DOMAIN_NAME]" at bounding box center [567, 547] width 216 height 21
type input "[URL][DOMAIN_NAME]"
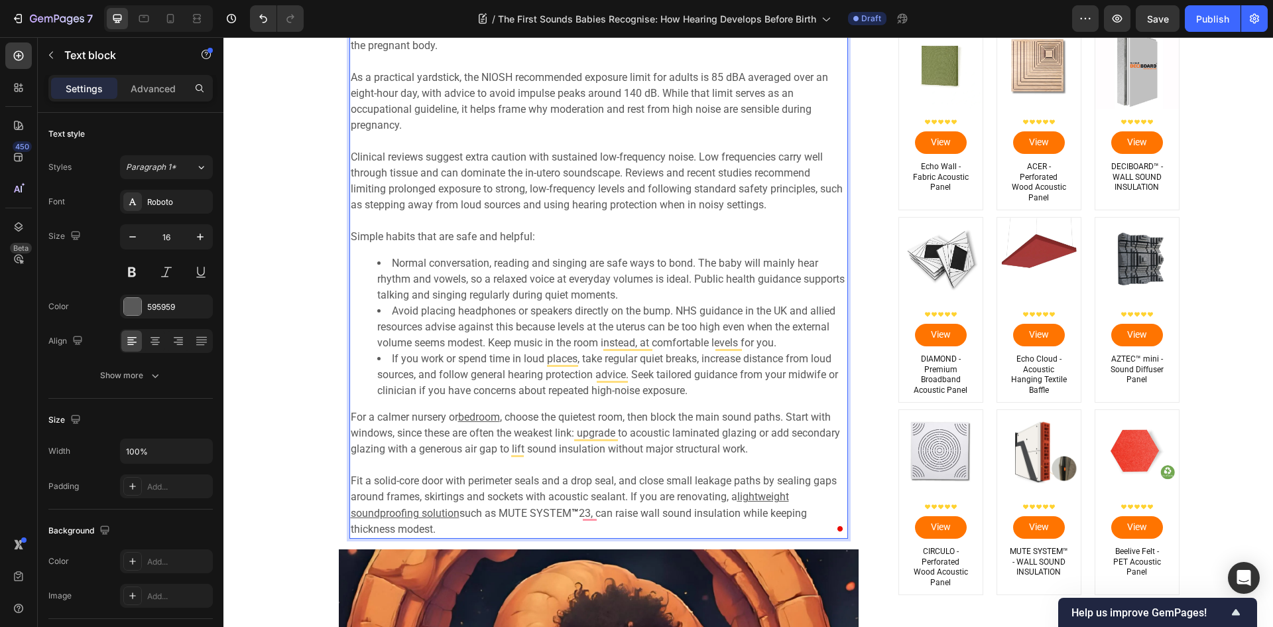
click at [566, 328] on span "Avoid placing headphones or speakers directly on the bump. NHS guidance in the …" at bounding box center [606, 326] width 458 height 44
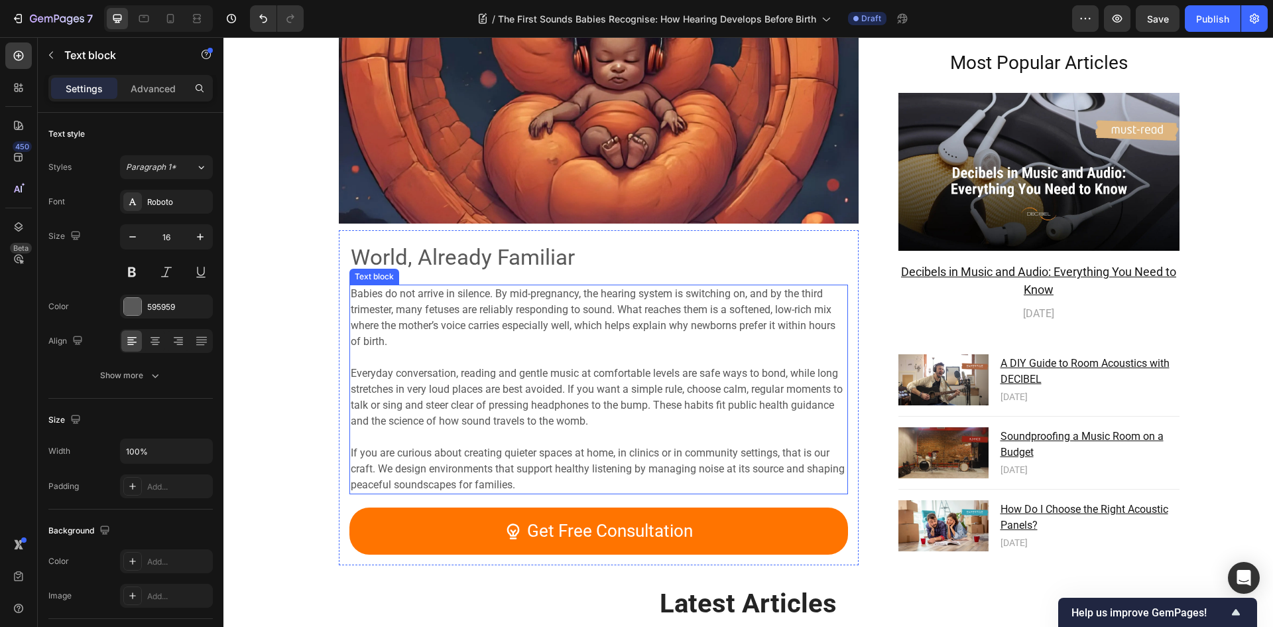
scroll to position [4679, 0]
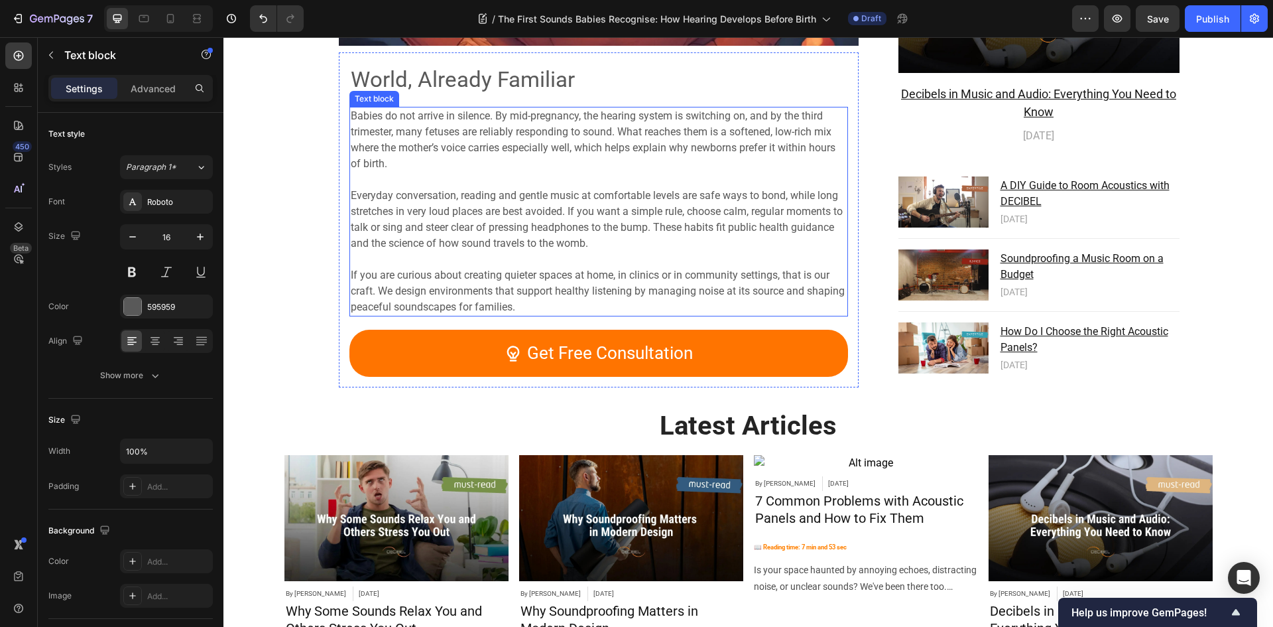
click at [521, 279] on span "If you are curious about creating quieter spaces at home, in clinics or in comm…" at bounding box center [598, 291] width 494 height 44
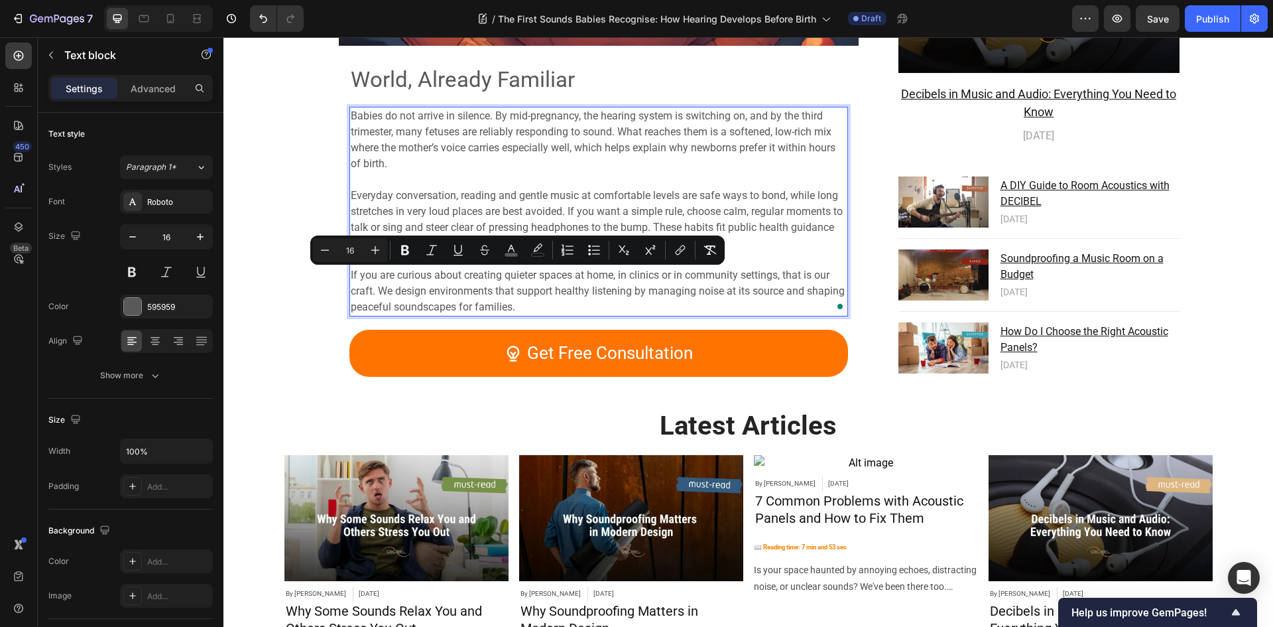
click at [471, 283] on span "If you are curious about creating quieter spaces at home, in clinics or in comm…" at bounding box center [598, 291] width 494 height 44
drag, startPoint x: 460, startPoint y: 280, endPoint x: 569, endPoint y: 282, distance: 108.8
click at [569, 282] on span "If you are curious about creating quieter spaces at home, in clinics or in comm…" at bounding box center [598, 291] width 494 height 44
click at [672, 249] on icon "Editor contextual toolbar" at bounding box center [676, 249] width 13 height 13
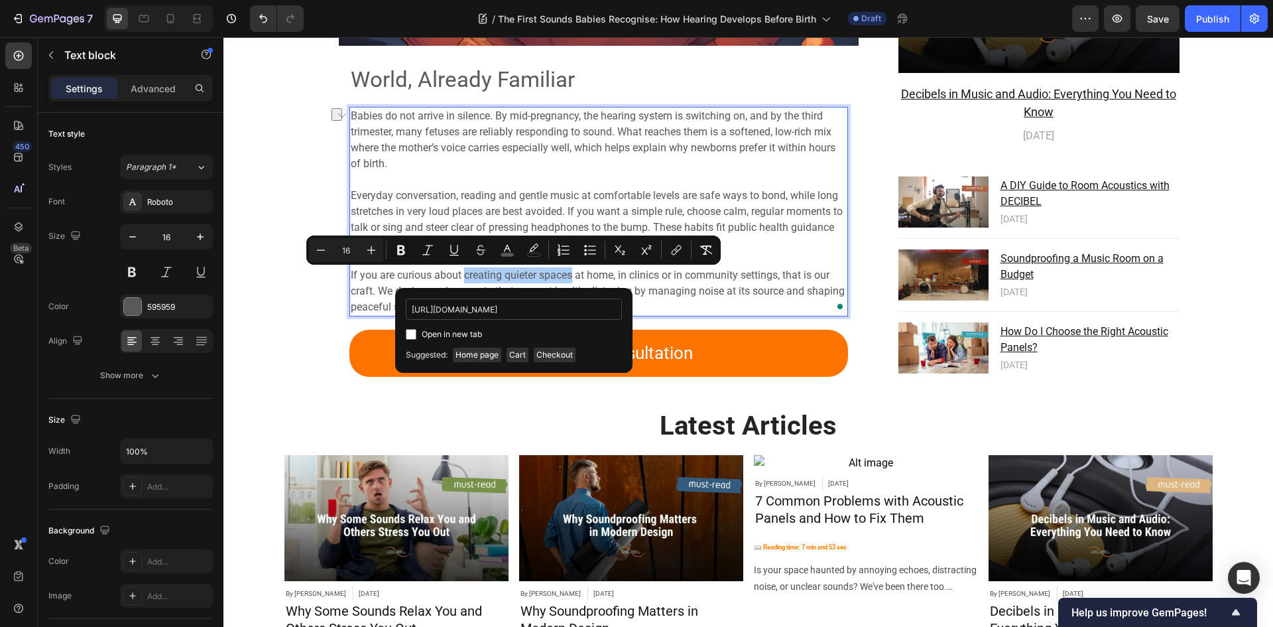
scroll to position [0, 34]
type input "[URL][DOMAIN_NAME]"
click at [415, 335] on input "Editor contextual toolbar" at bounding box center [411, 334] width 11 height 11
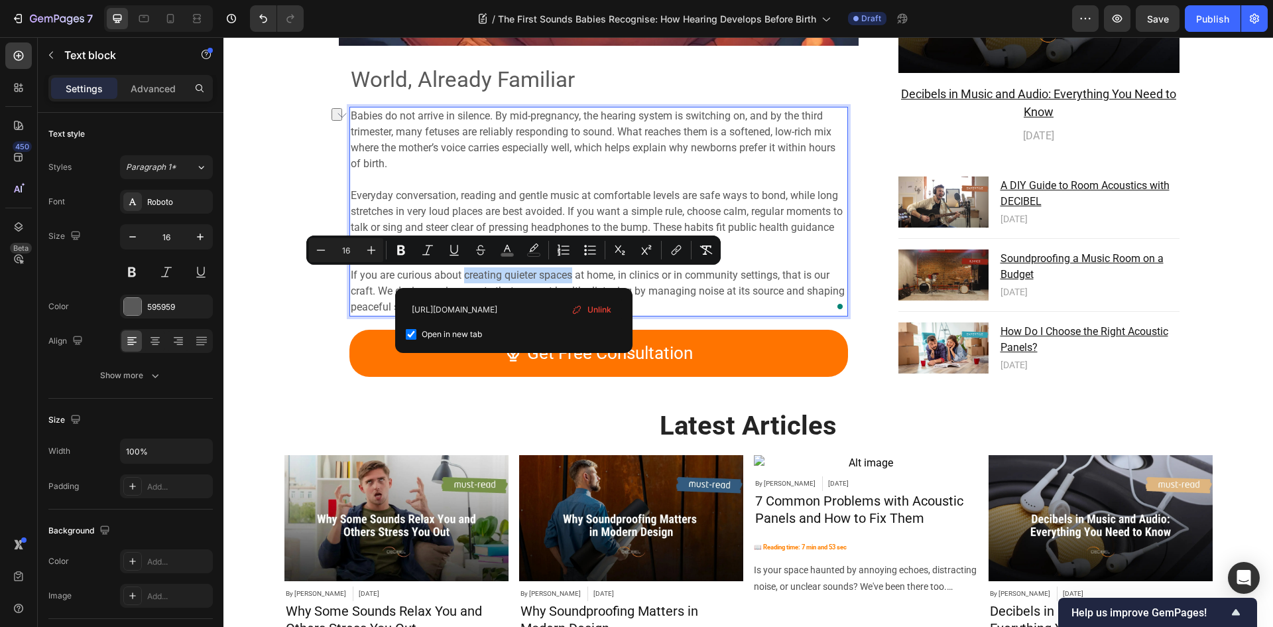
checkbox input "true"
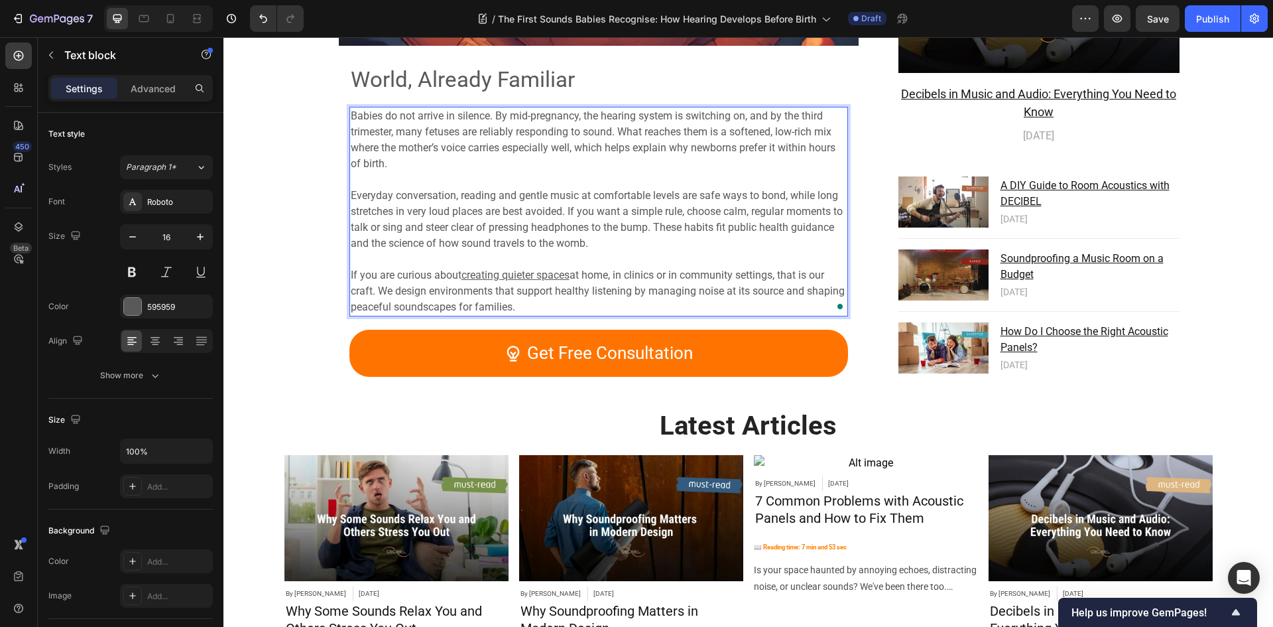
click at [594, 141] on p "Babies do not arrive in silence. By mid-pregnancy, the hearing system is switch…" at bounding box center [599, 140] width 496 height 64
click at [631, 298] on span "at home, in clinics or in community settings, that is our craft. We design envi…" at bounding box center [598, 291] width 494 height 44
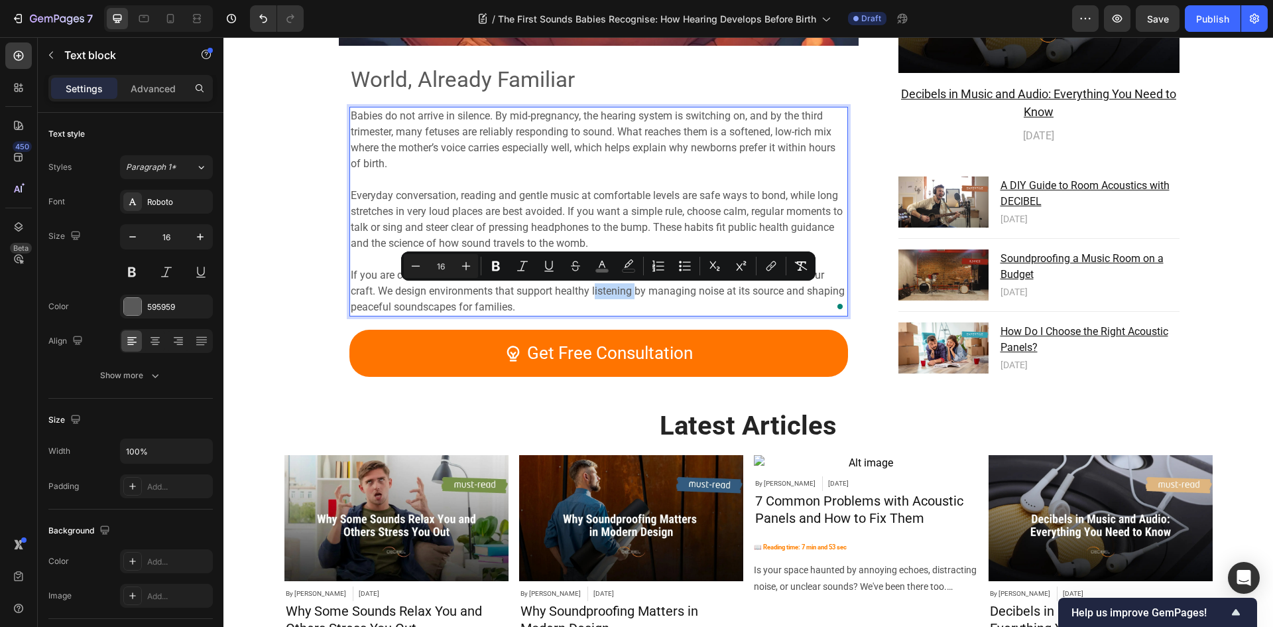
drag, startPoint x: 628, startPoint y: 296, endPoint x: 589, endPoint y: 294, distance: 39.2
click at [589, 294] on span "at home, in clinics or in community settings, that is our craft. We design envi…" at bounding box center [598, 291] width 494 height 44
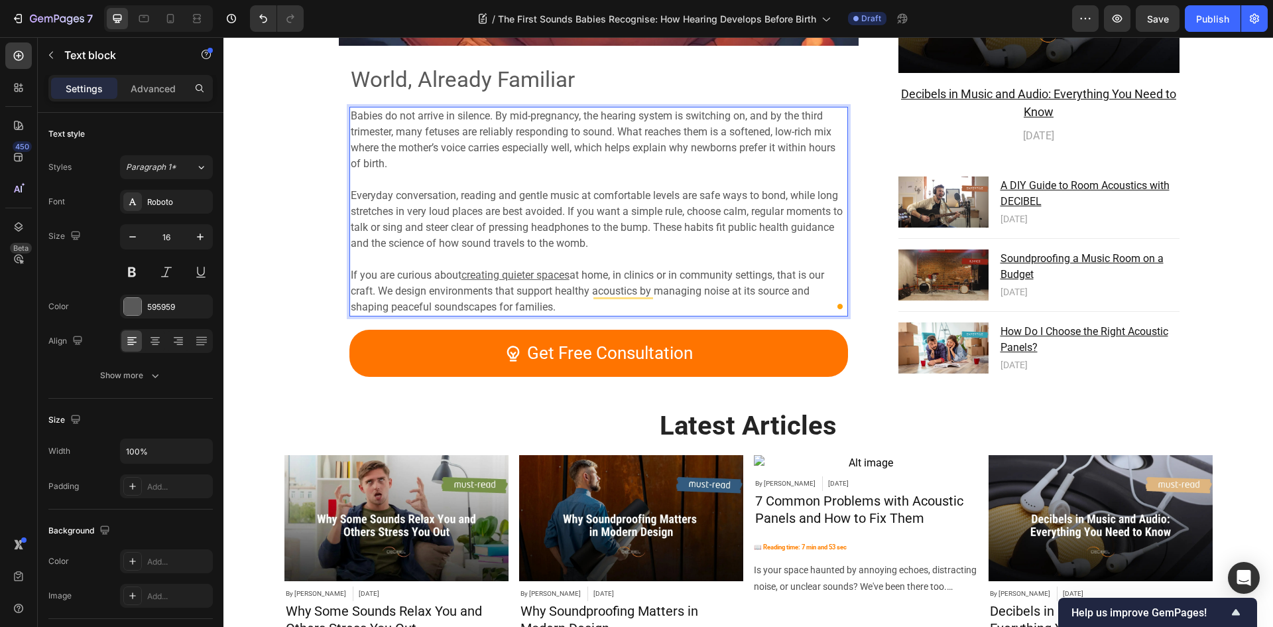
click at [686, 220] on p "Everyday conversation, reading and gentle music at comfortable levels are safe …" at bounding box center [599, 212] width 496 height 80
click at [581, 294] on span "at home, in clinics or in community settings, that is our craft. We design envi…" at bounding box center [588, 291] width 474 height 44
click at [628, 295] on span "at home, in clinics or in community settings, that is our craft. We design envi…" at bounding box center [588, 291] width 474 height 44
click at [639, 240] on p "Everyday conversation, reading and gentle music at comfortable levels are safe …" at bounding box center [599, 212] width 496 height 80
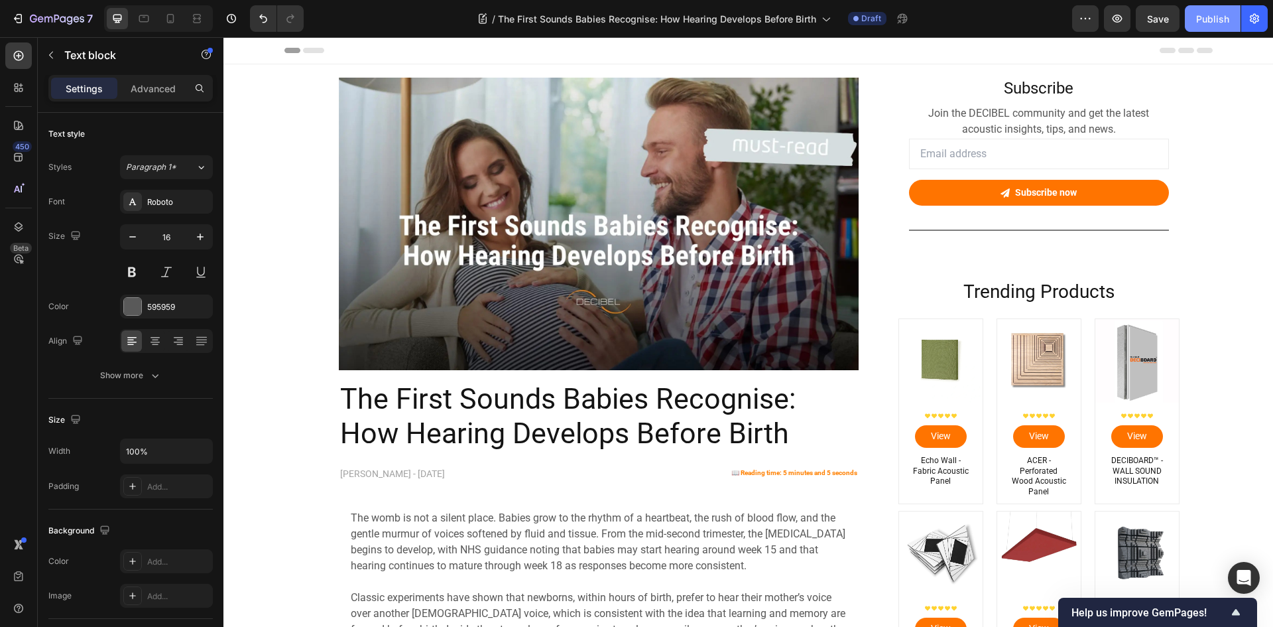
click at [1201, 12] on div "Publish" at bounding box center [1212, 19] width 33 height 14
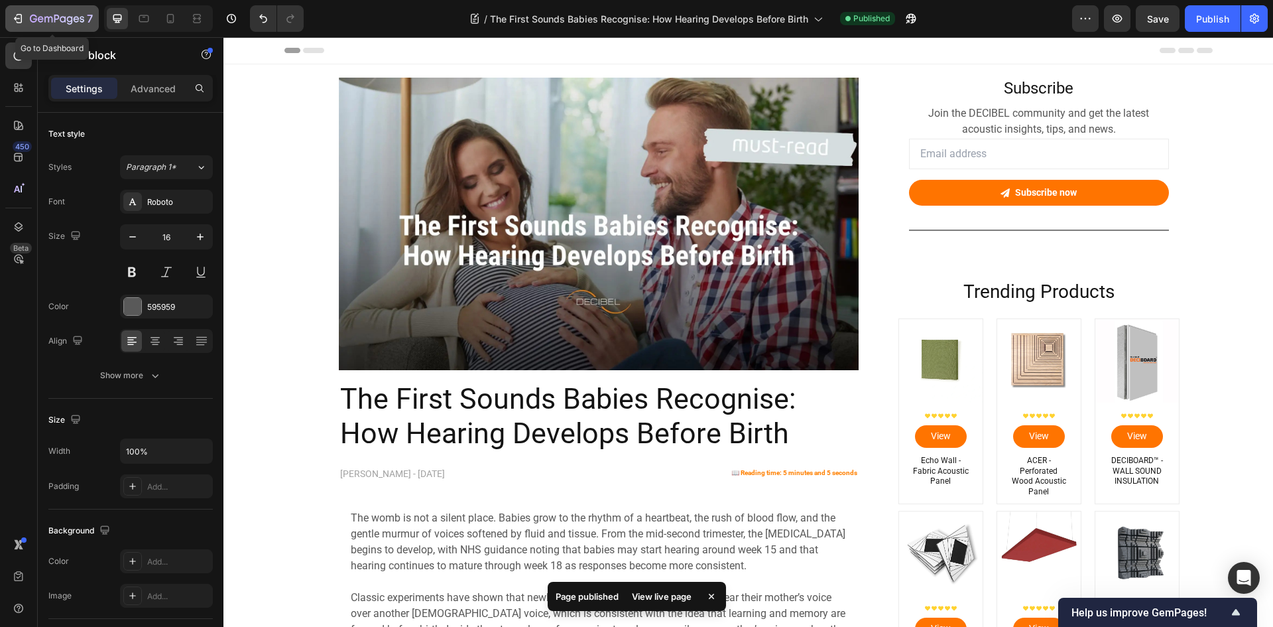
click at [18, 15] on icon "button" at bounding box center [17, 18] width 13 height 13
